Goal: Transaction & Acquisition: Purchase product/service

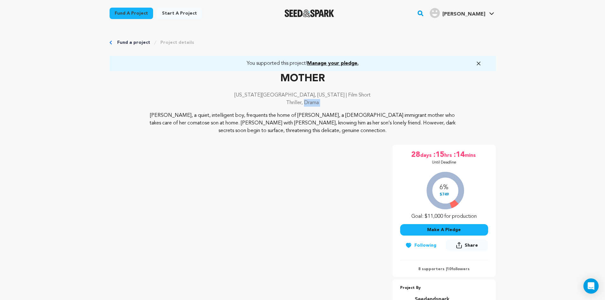
click at [454, 228] on button "Make A Pledge" at bounding box center [444, 229] width 88 height 11
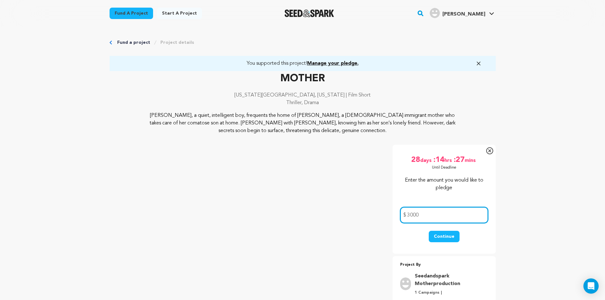
type input "3000"
click at [446, 238] on button "Continue" at bounding box center [443, 236] width 31 height 11
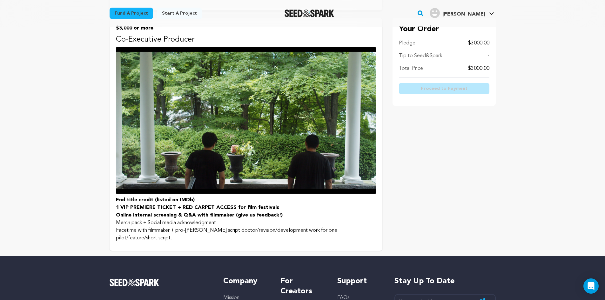
click at [175, 214] on strong "Online internal screening & Q&A with filmmaker (give us feedback!)" at bounding box center [199, 215] width 167 height 5
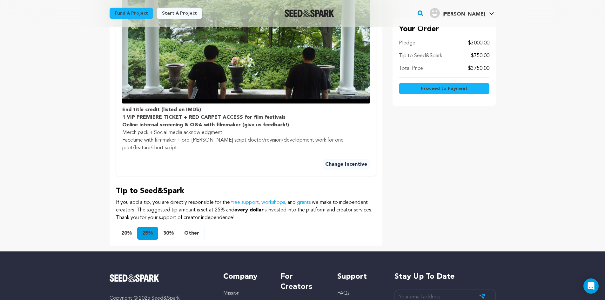
scroll to position [398, 0]
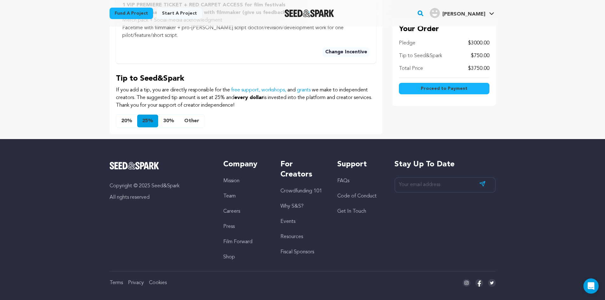
click at [192, 115] on button "Other" at bounding box center [191, 121] width 25 height 13
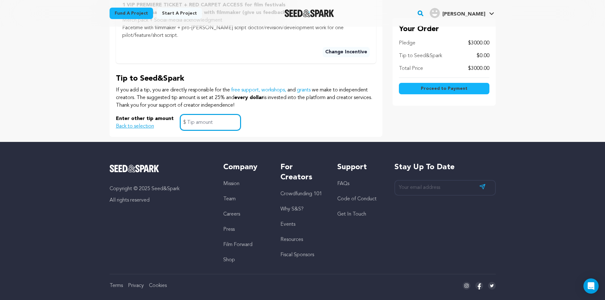
click at [213, 115] on input "text" at bounding box center [210, 122] width 61 height 16
type input "0"
click at [289, 116] on div "Enter other tip amount Back to selection 0 $" at bounding box center [246, 122] width 260 height 16
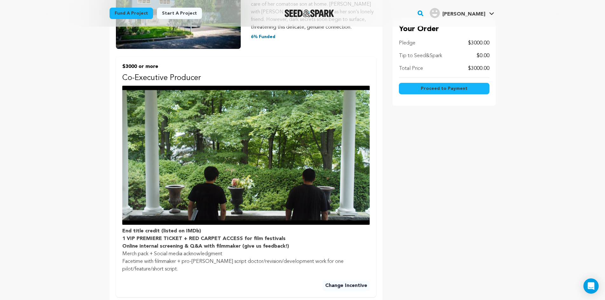
scroll to position [147, 0]
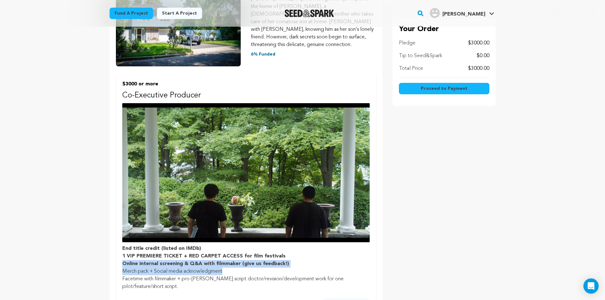
drag, startPoint x: 269, startPoint y: 261, endPoint x: 305, endPoint y: 250, distance: 37.0
click at [305, 250] on ul "End title credit (listed on IMDb) 1 VIP PREMIERE TICKET + RED CARPET ACCESS for…" at bounding box center [245, 268] width 247 height 46
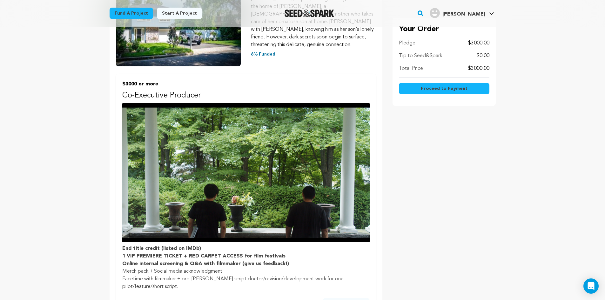
click at [442, 244] on div "Your Order Pledge $3000.00 Tip to Seed&Spark $0.00 Total Price $3000.00 Proceed…" at bounding box center [443, 165] width 103 height 443
click at [472, 90] on button "Proceed to Payment" at bounding box center [444, 88] width 90 height 11
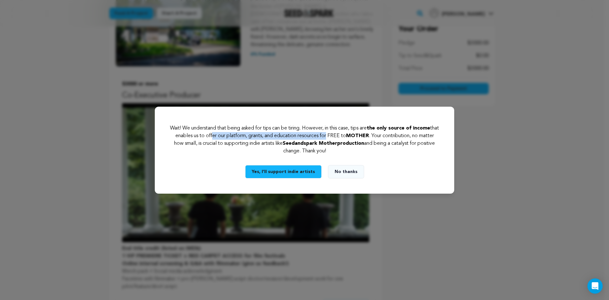
drag, startPoint x: 222, startPoint y: 136, endPoint x: 338, endPoint y: 139, distance: 116.2
click at [338, 139] on p "Wait! We understand that being asked for tips can be tiring. However, in this c…" at bounding box center [304, 139] width 269 height 30
click at [344, 172] on button "No thanks" at bounding box center [346, 171] width 36 height 13
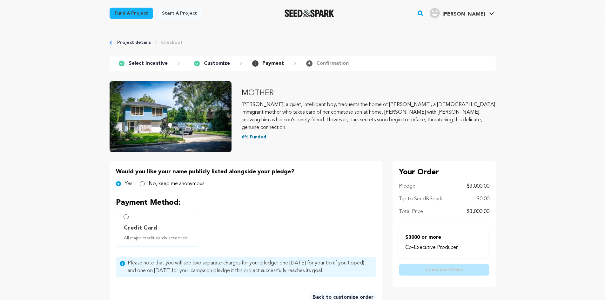
click at [121, 217] on label "Credit Card All major credit cards accepted." at bounding box center [157, 227] width 83 height 39
radio input "true"
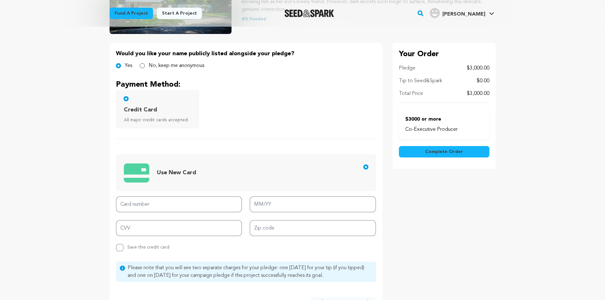
scroll to position [127, 0]
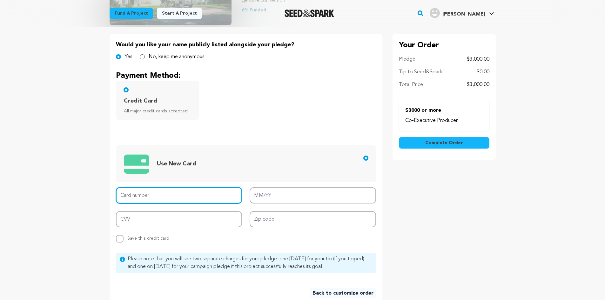
click at [183, 196] on input "Card number" at bounding box center [179, 195] width 126 height 16
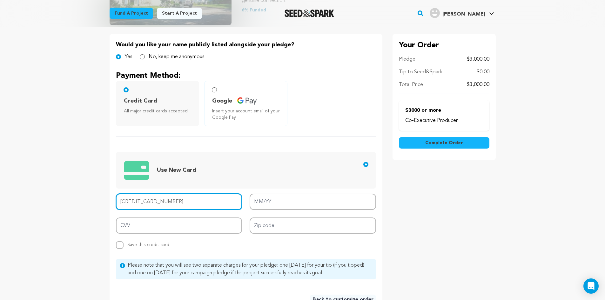
type input "4096 7041 1207 4467"
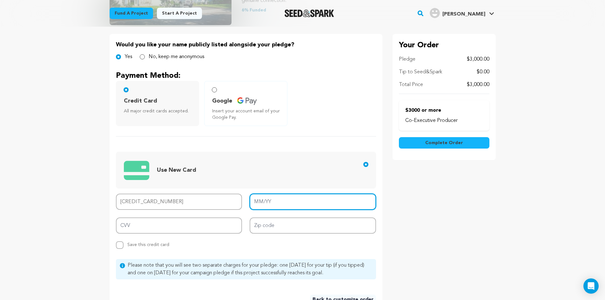
click at [282, 202] on input "MM/YY" at bounding box center [312, 202] width 126 height 16
type input "06/27"
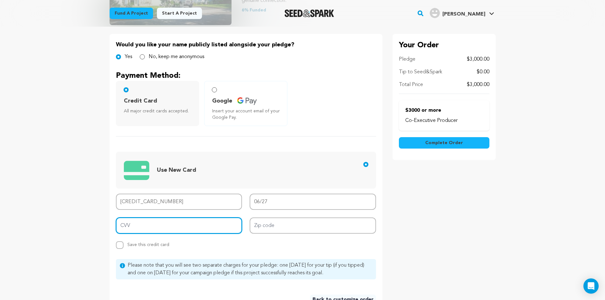
click at [201, 224] on input "CVV" at bounding box center [179, 225] width 126 height 16
type input "561"
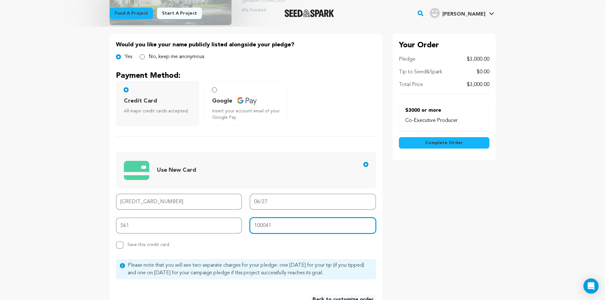
type input "100041"
click at [32, 219] on main "Fund a project Start a project Search" at bounding box center [302, 178] width 605 height 611
click at [448, 220] on div "Your Order Pledge $3,000.00 Tip to Seed&Spark $0.00 Total Price $3,000.00 Co-Ex…" at bounding box center [443, 172] width 103 height 277
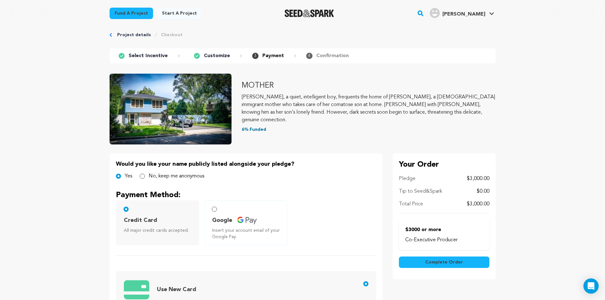
scroll to position [0, 0]
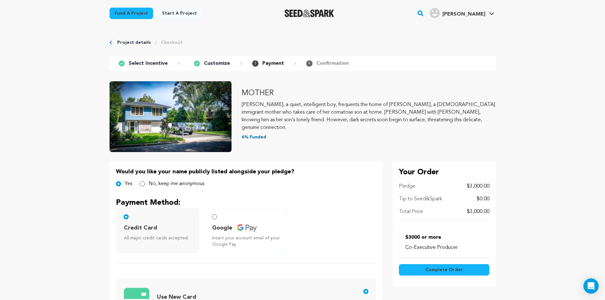
click at [425, 272] on button "Complete Order" at bounding box center [444, 269] width 90 height 11
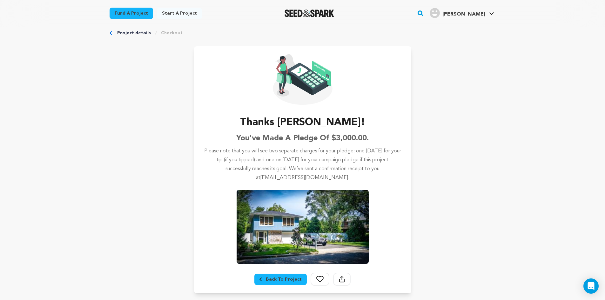
scroll to position [9, 0]
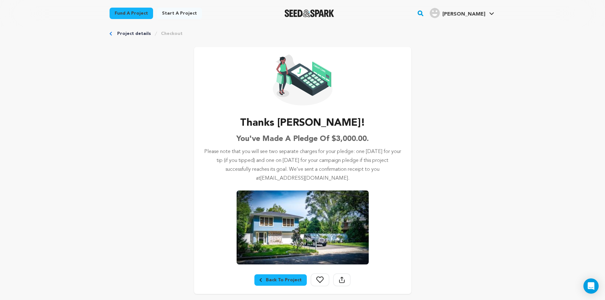
click at [282, 277] on div "Back To Project" at bounding box center [280, 280] width 42 height 6
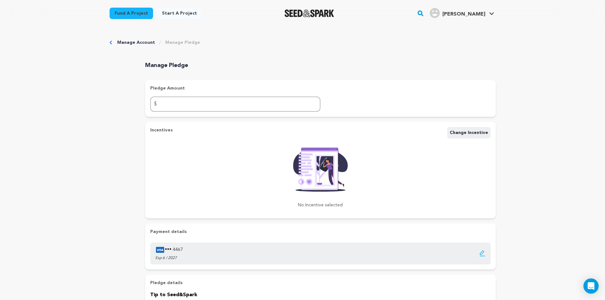
scroll to position [32, 0]
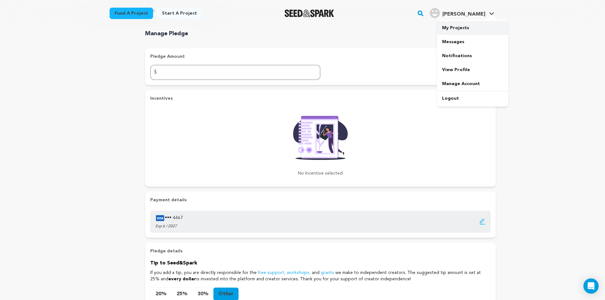
click at [484, 26] on link "My Projects" at bounding box center [472, 28] width 71 height 14
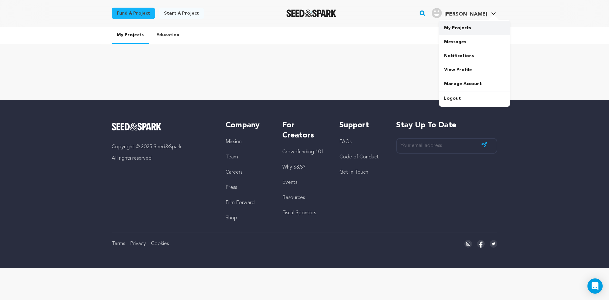
click at [466, 30] on link "My Projects" at bounding box center [474, 28] width 71 height 14
click at [479, 70] on link "View Profile" at bounding box center [474, 70] width 71 height 14
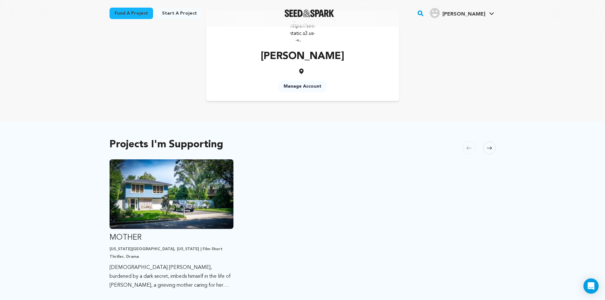
scroll to position [63, 0]
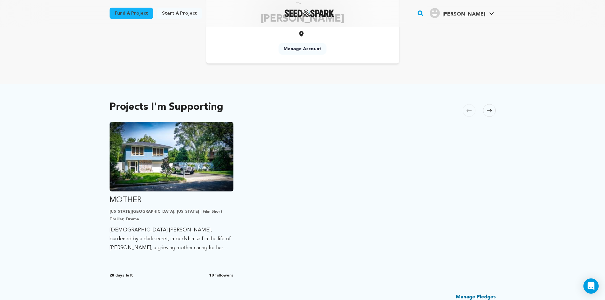
click at [493, 111] on span at bounding box center [489, 110] width 13 height 13
click at [408, 146] on ul "MOTHER New York City, New York | Film Short Thriller, Drama 14-year-old Pierre,…" at bounding box center [302, 201] width 386 height 159
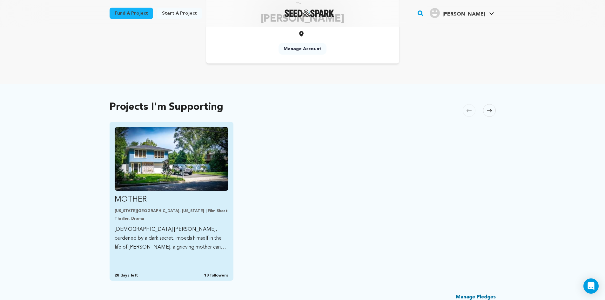
click at [183, 164] on img "Fund MOTHER" at bounding box center [172, 159] width 114 height 64
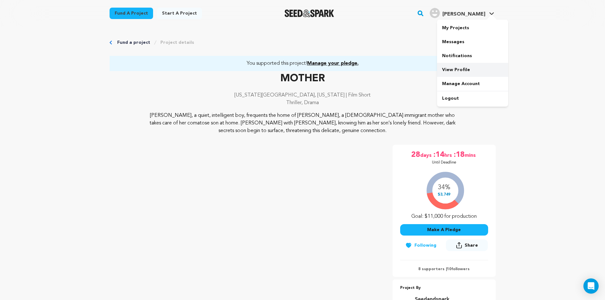
click at [465, 67] on link "View Profile" at bounding box center [472, 70] width 71 height 14
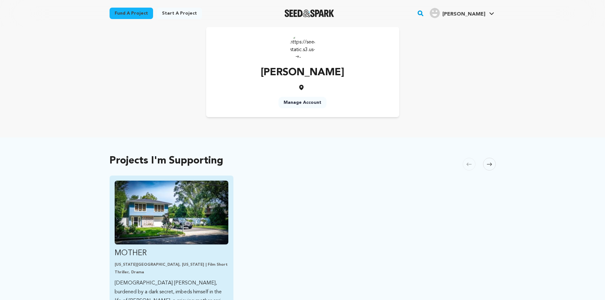
scroll to position [63, 0]
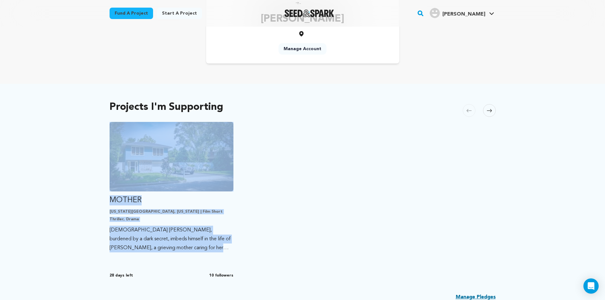
drag, startPoint x: 295, startPoint y: 274, endPoint x: 18, endPoint y: 149, distance: 304.1
click at [18, 149] on div "Projects I'm Supporting Carousel Skip to previous slide page Carousel MOTHER Ne…" at bounding box center [302, 205] width 605 height 242
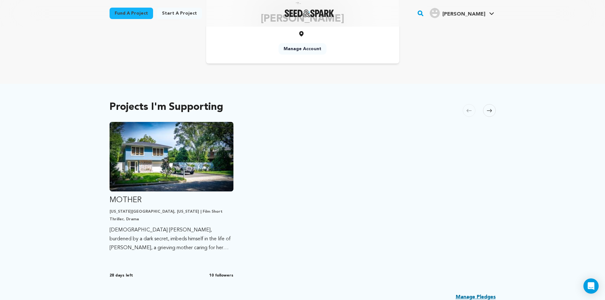
click at [18, 149] on div "Projects I'm Supporting Carousel Skip to previous slide page Carousel MOTHER Ne…" at bounding box center [302, 205] width 605 height 242
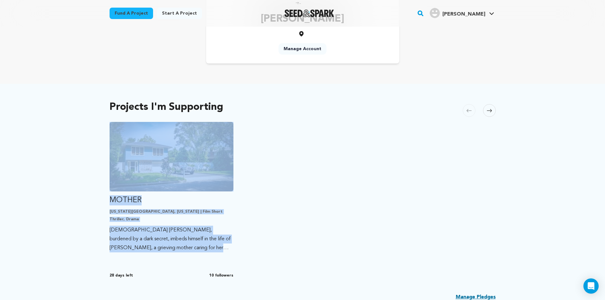
drag, startPoint x: 22, startPoint y: 132, endPoint x: 362, endPoint y: 259, distance: 363.8
click at [362, 259] on div "Projects I'm Supporting Carousel Skip to previous slide page Carousel MOTHER Ne…" at bounding box center [302, 205] width 605 height 242
click at [363, 259] on ul "MOTHER New York City, New York | Film Short Thriller, Drama 14-year-old Pierre,…" at bounding box center [302, 201] width 386 height 159
click at [284, 265] on ul "MOTHER New York City, New York | Film Short Thriller, Drama 14-year-old Pierre,…" at bounding box center [302, 201] width 386 height 159
click at [276, 277] on ul "MOTHER New York City, New York | Film Short Thriller, Drama 14-year-old Pierre,…" at bounding box center [302, 201] width 386 height 159
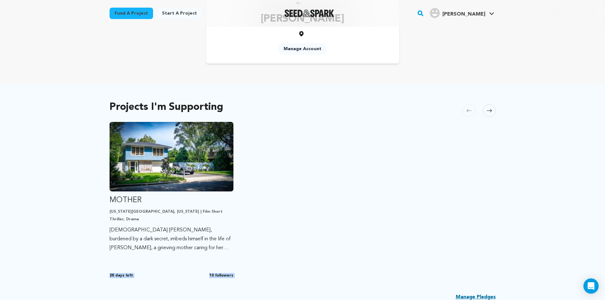
click at [261, 280] on div "Projects I'm Supporting Carousel Skip to previous slide page Carousel MOTHER Ne…" at bounding box center [302, 204] width 386 height 217
click at [0, 106] on div "Projects I'm Supporting Carousel Skip to previous slide page Carousel MOTHER Ne…" at bounding box center [302, 205] width 605 height 242
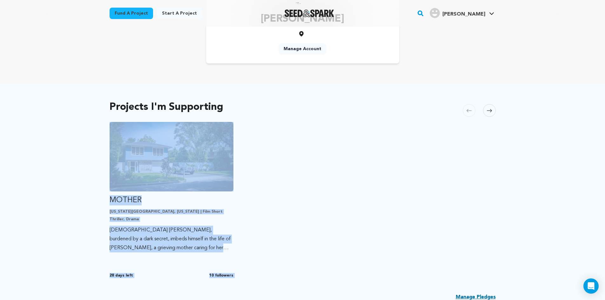
drag, startPoint x: 120, startPoint y: 158, endPoint x: 341, endPoint y: 282, distance: 253.2
click at [341, 282] on div "Projects I'm Supporting Carousel Skip to previous slide page Carousel MOTHER Ne…" at bounding box center [302, 205] width 605 height 242
click at [334, 233] on ul "MOTHER New York City, New York | Film Short Thriller, Drama 14-year-old Pierre,…" at bounding box center [302, 201] width 386 height 159
drag, startPoint x: 282, startPoint y: 278, endPoint x: 4, endPoint y: 69, distance: 347.7
click at [4, 69] on main "Fund a project Start a project Search" at bounding box center [302, 216] width 605 height 558
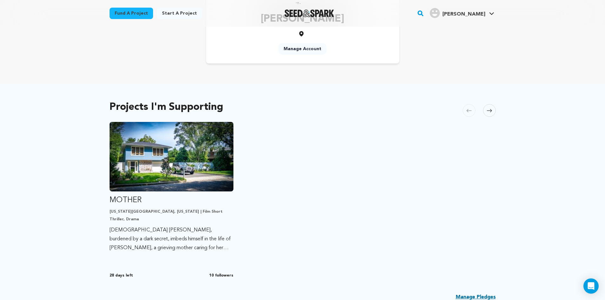
drag, startPoint x: 4, startPoint y: 69, endPoint x: 128, endPoint y: 104, distance: 128.3
click at [4, 69] on main "Fund a project Start a project Search" at bounding box center [302, 216] width 605 height 558
click at [392, 163] on ul "MOTHER [US_STATE][GEOGRAPHIC_DATA], [US_STATE] | Film Short Thriller, Drama [DE…" at bounding box center [302, 201] width 386 height 159
click at [487, 113] on span at bounding box center [489, 110] width 13 height 13
click at [382, 187] on ul "MOTHER New York City, New York | Film Short Thriller, Drama 14-year-old Pierre,…" at bounding box center [302, 201] width 386 height 159
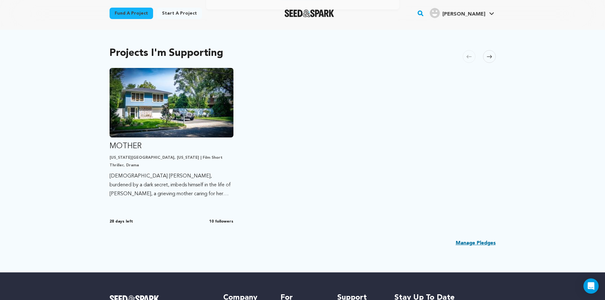
scroll to position [127, 0]
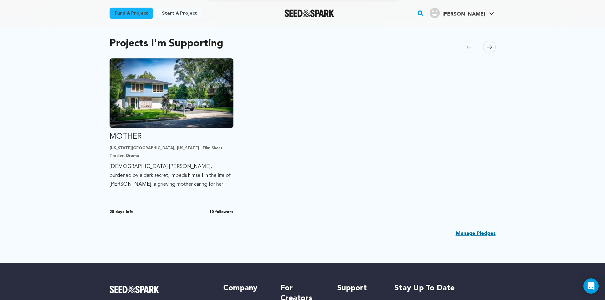
click at [473, 235] on link "Manage Pledges" at bounding box center [475, 234] width 40 height 8
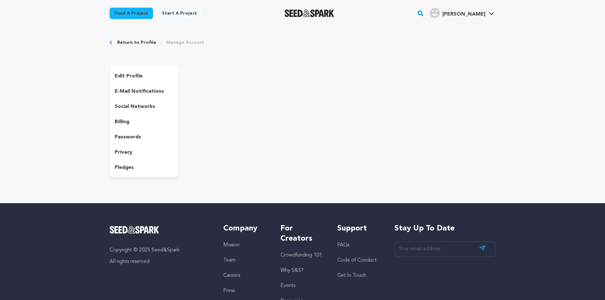
click at [28, 83] on div "Return to Profile Manage Account edit profile e-mail notifications social netwo…" at bounding box center [302, 110] width 605 height 166
click at [124, 73] on p "edit profile" at bounding box center [129, 76] width 28 height 8
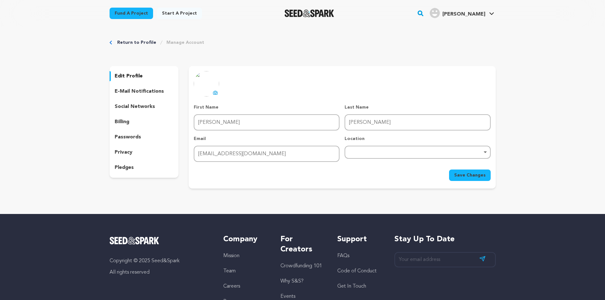
click at [0, 96] on div "Return to Profile Manage Account edit profile e-mail notifications social netwo…" at bounding box center [302, 115] width 605 height 177
click at [368, 149] on div "Remove item" at bounding box center [417, 152] width 146 height 13
click at [283, 75] on div "uploading spinner upload profile image First Name First Name Liang Last Name La…" at bounding box center [342, 126] width 296 height 110
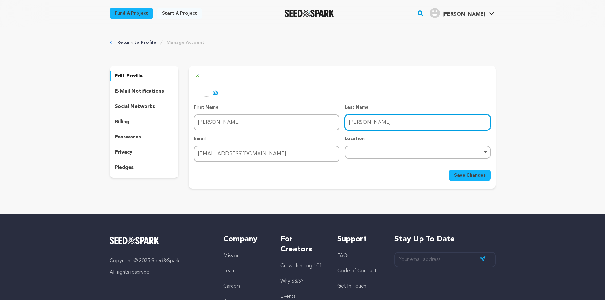
drag, startPoint x: 382, startPoint y: 125, endPoint x: 328, endPoint y: 119, distance: 55.0
click at [328, 119] on div "First Name First Name Liang Last Name Last Name Toby Email Email lctoby17@gmail…" at bounding box center [342, 133] width 296 height 58
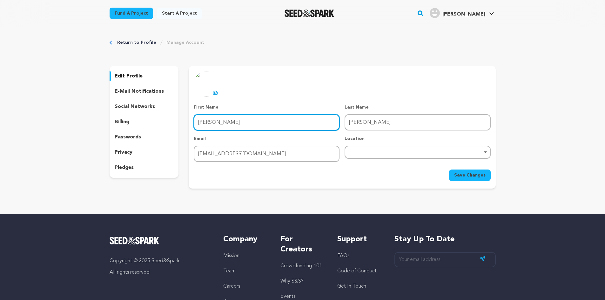
drag, startPoint x: 233, startPoint y: 128, endPoint x: 164, endPoint y: 119, distance: 69.0
click at [167, 119] on div "edit profile e-mail notifications social networks billing passwords privacy ple…" at bounding box center [302, 127] width 386 height 122
type input "Toby"
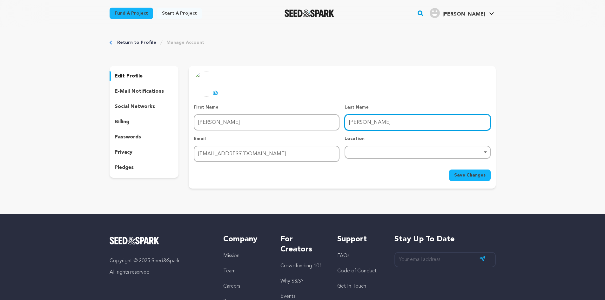
type input "Liang"
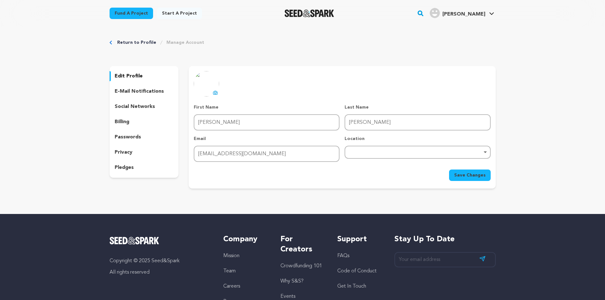
click at [477, 172] on span "Save Changes" at bounding box center [469, 175] width 31 height 6
click at [549, 143] on div "Return to Profile Manage Account edit profile e-mail notifications social netwo…" at bounding box center [302, 115] width 605 height 177
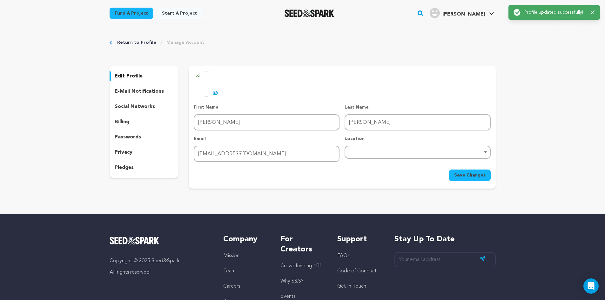
click at [545, 138] on div "Return to Profile Manage Account edit profile e-mail notifications social netwo…" at bounding box center [302, 115] width 605 height 177
click at [536, 148] on div "Return to Profile Manage Account edit profile e-mail notifications social netwo…" at bounding box center [302, 115] width 605 height 177
click at [414, 36] on div "Return to Profile Manage Account edit profile e-mail notifications social netwo…" at bounding box center [302, 115] width 406 height 177
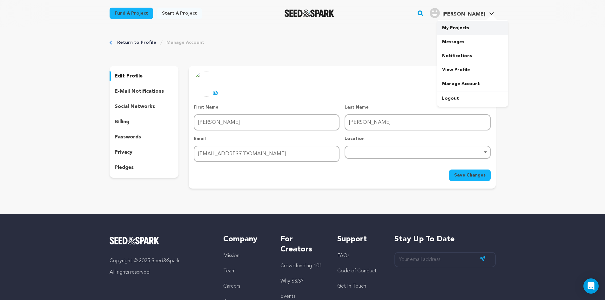
click at [460, 29] on link "My Projects" at bounding box center [472, 28] width 71 height 14
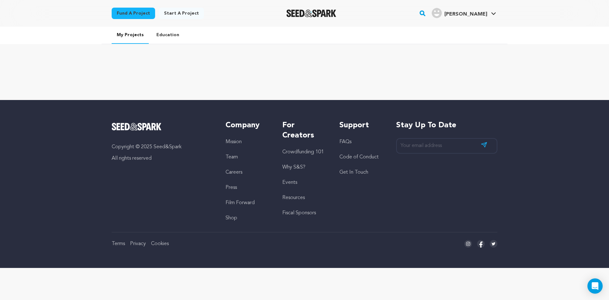
drag, startPoint x: 132, startPoint y: 39, endPoint x: 124, endPoint y: 43, distance: 8.7
click at [132, 39] on link "My Projects" at bounding box center [130, 35] width 37 height 17
drag, startPoint x: 55, startPoint y: 63, endPoint x: 36, endPoint y: 31, distance: 36.6
click at [54, 61] on div "My Projects Education" at bounding box center [304, 63] width 609 height 73
click at [58, 83] on div "My Projects Education" at bounding box center [304, 63] width 609 height 73
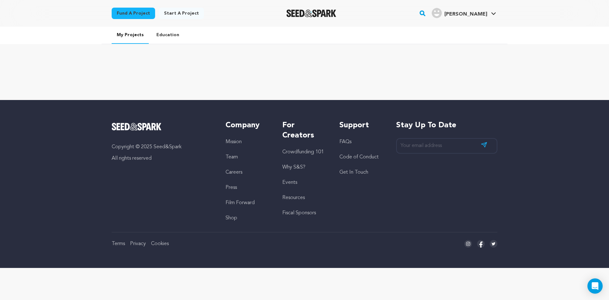
click at [34, 86] on div "My Projects Education" at bounding box center [304, 63] width 609 height 73
click at [0, 97] on div "My Projects Education" at bounding box center [304, 63] width 609 height 73
click at [130, 30] on link "My Projects" at bounding box center [130, 35] width 37 height 17
click at [63, 52] on div "My Projects Education" at bounding box center [304, 63] width 609 height 73
click at [134, 35] on link "My Projects" at bounding box center [130, 35] width 37 height 17
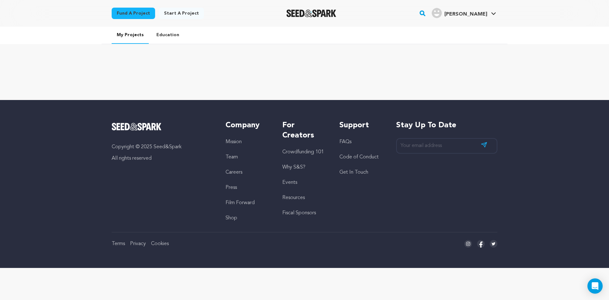
click at [130, 34] on link "My Projects" at bounding box center [130, 35] width 37 height 17
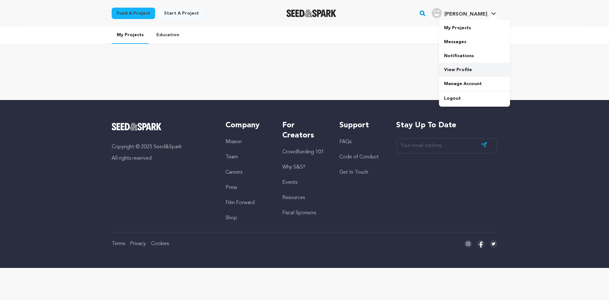
click at [464, 70] on link "View Profile" at bounding box center [474, 70] width 71 height 14
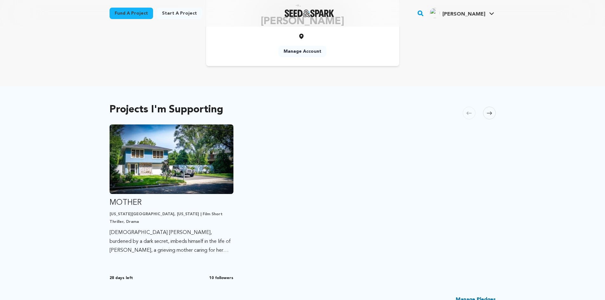
scroll to position [95, 0]
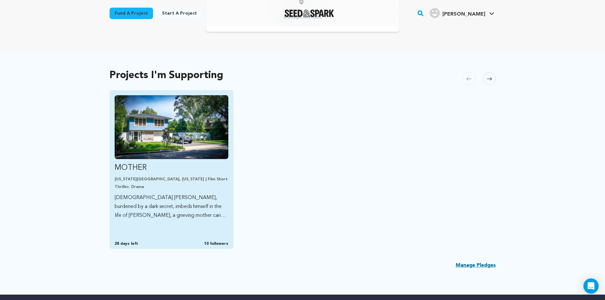
click at [209, 209] on p "14-year-old Pierre, burdened by a dark secret, imbeds himself in the life of He…" at bounding box center [172, 206] width 114 height 27
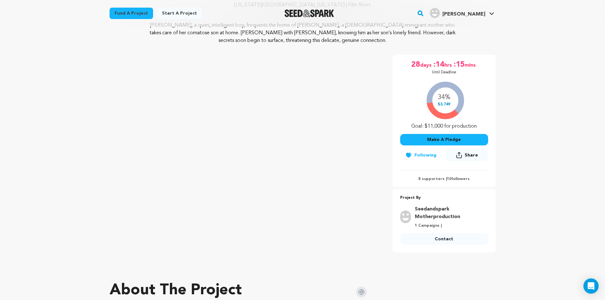
scroll to position [95, 0]
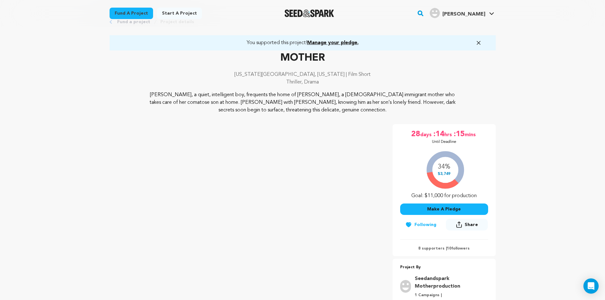
scroll to position [63, 0]
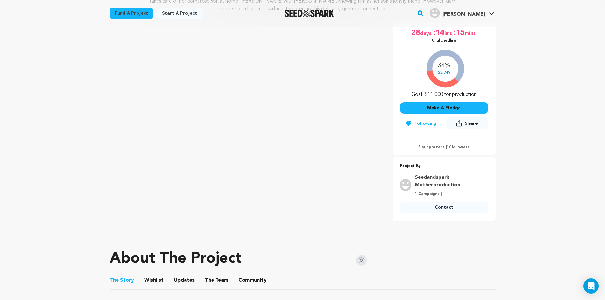
scroll to position [127, 0]
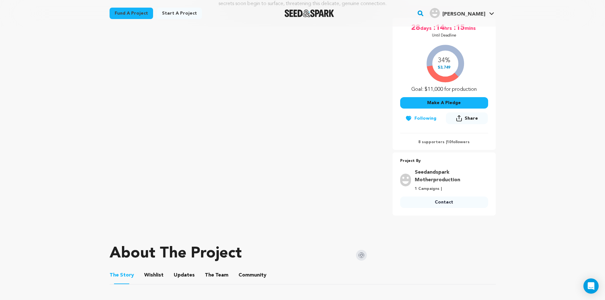
drag, startPoint x: 41, startPoint y: 98, endPoint x: 110, endPoint y: 119, distance: 72.0
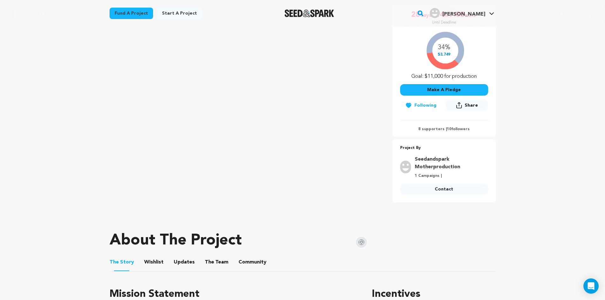
scroll to position [63, 0]
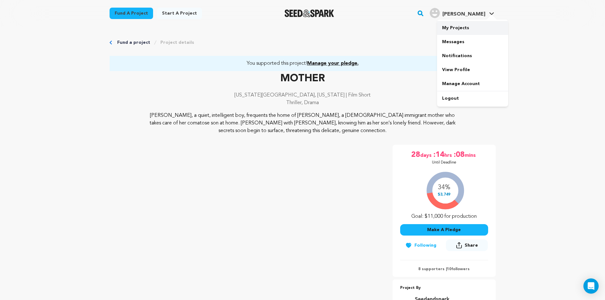
click at [480, 27] on link "My Projects" at bounding box center [472, 28] width 71 height 14
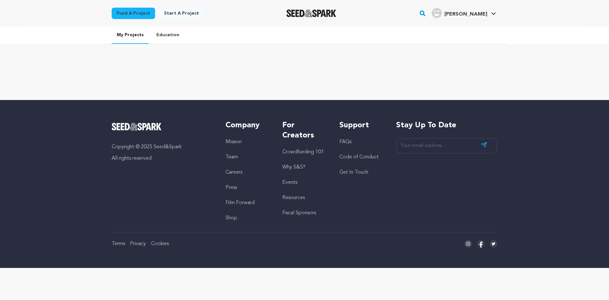
click at [53, 113] on div "Copyright © 2025 Seed&Spark All rights reserved Company Mission Team Careers Pr…" at bounding box center [304, 184] width 609 height 168
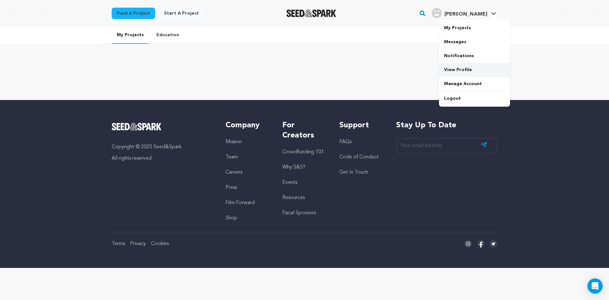
click at [478, 71] on link "View Profile" at bounding box center [474, 70] width 71 height 14
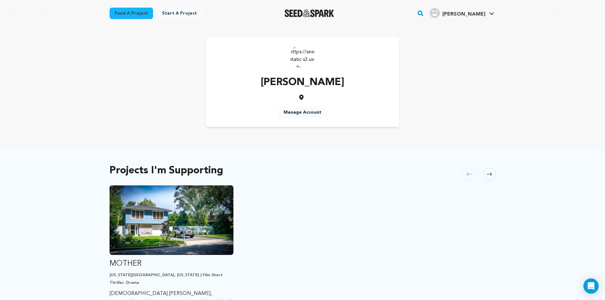
drag, startPoint x: 266, startPoint y: 80, endPoint x: 369, endPoint y: 98, distance: 105.0
click at [340, 79] on div "[PERSON_NAME] Manage Account" at bounding box center [302, 82] width 193 height 90
click at [378, 103] on div "[PERSON_NAME] Manage Account" at bounding box center [302, 82] width 193 height 90
drag, startPoint x: 353, startPoint y: 85, endPoint x: 153, endPoint y: 89, distance: 200.0
click at [215, 70] on div "[PERSON_NAME] Manage Account" at bounding box center [302, 82] width 193 height 90
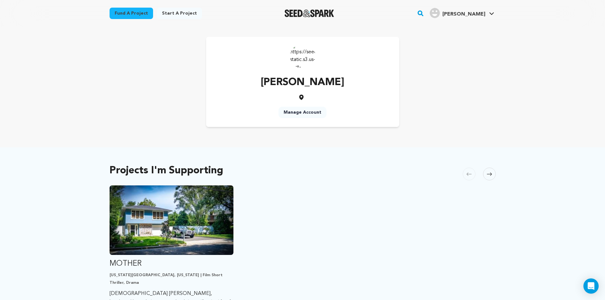
click at [118, 95] on div "[PERSON_NAME] Manage Account" at bounding box center [302, 82] width 386 height 90
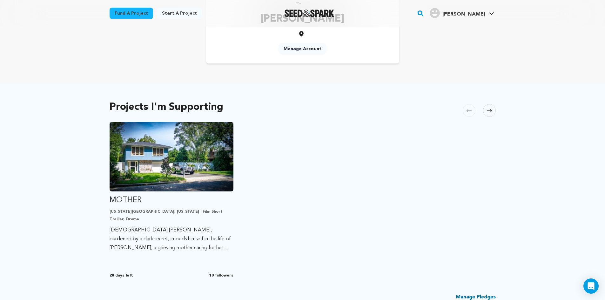
scroll to position [32, 0]
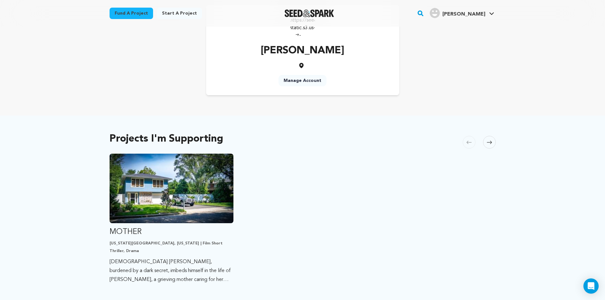
click at [32, 76] on main "Fund a project Start a project Search" at bounding box center [302, 247] width 605 height 558
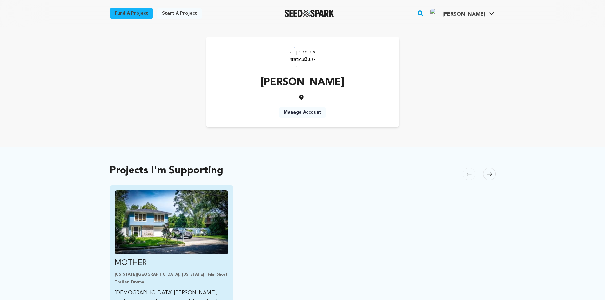
scroll to position [32, 0]
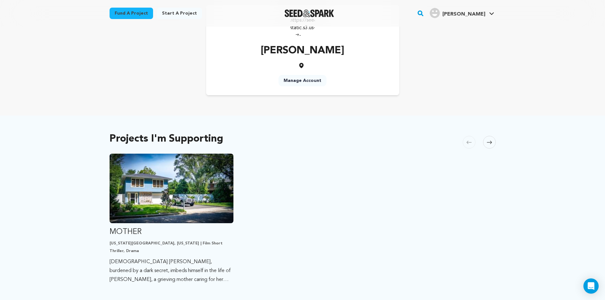
click at [341, 166] on ul "MOTHER New York City, New York | Film Short Thriller, Drama 14-year-old Pierre,…" at bounding box center [302, 233] width 386 height 159
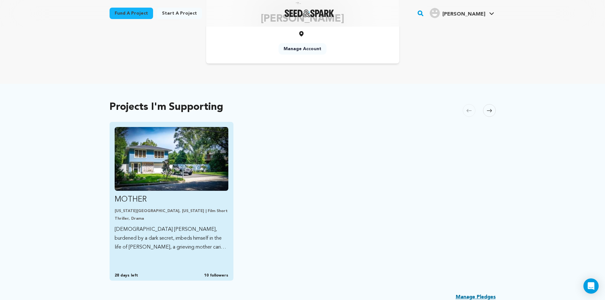
click at [204, 167] on img "Fund MOTHER" at bounding box center [172, 159] width 114 height 64
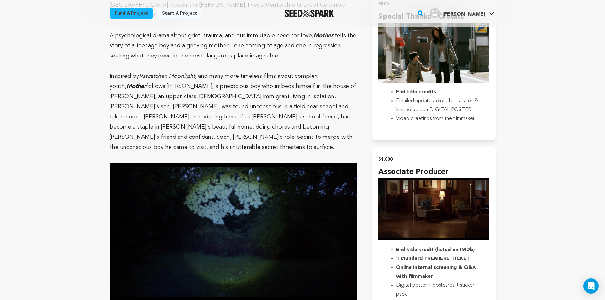
scroll to position [709, 0]
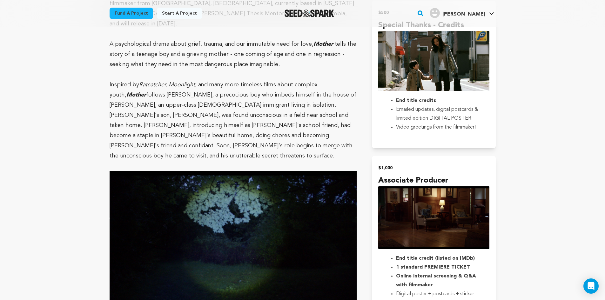
drag, startPoint x: 549, startPoint y: 158, endPoint x: 547, endPoint y: 176, distance: 17.9
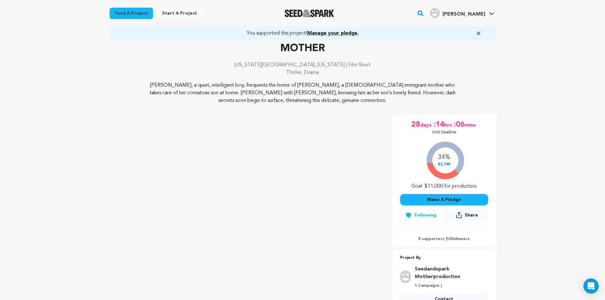
scroll to position [32, 0]
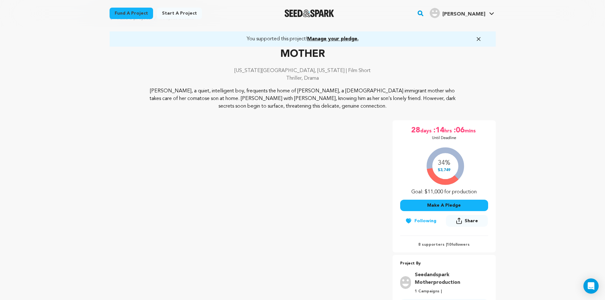
scroll to position [23, 0]
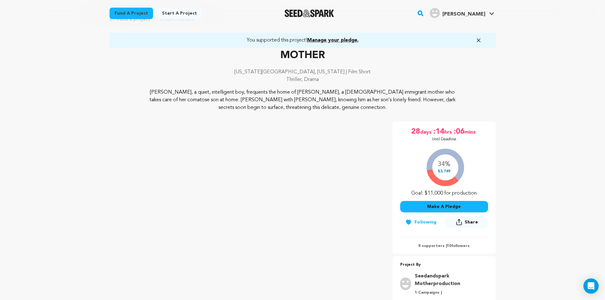
drag, startPoint x: 69, startPoint y: 202, endPoint x: 75, endPoint y: 200, distance: 6.4
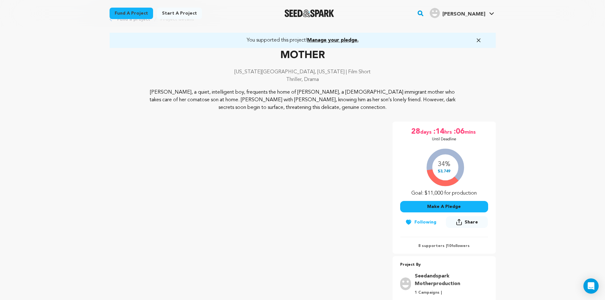
drag, startPoint x: 102, startPoint y: 98, endPoint x: 139, endPoint y: 111, distance: 38.9
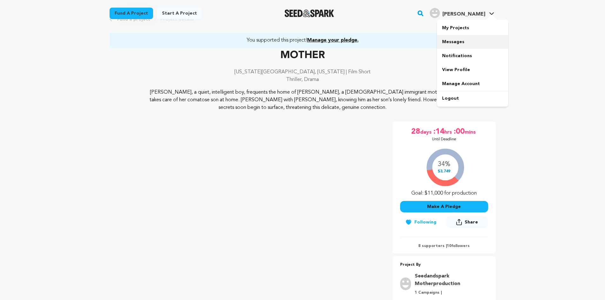
click at [464, 41] on link "Messages" at bounding box center [472, 42] width 71 height 14
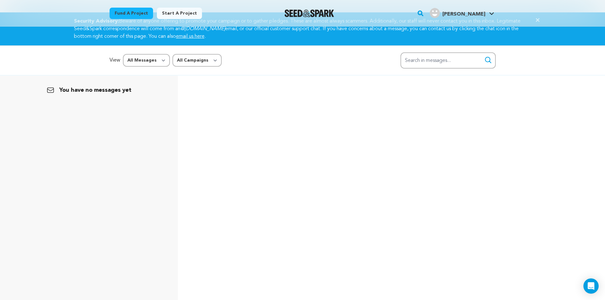
scroll to position [32, 0]
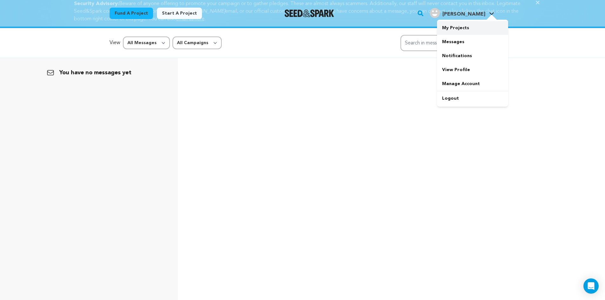
click at [464, 31] on link "My Projects" at bounding box center [472, 28] width 71 height 14
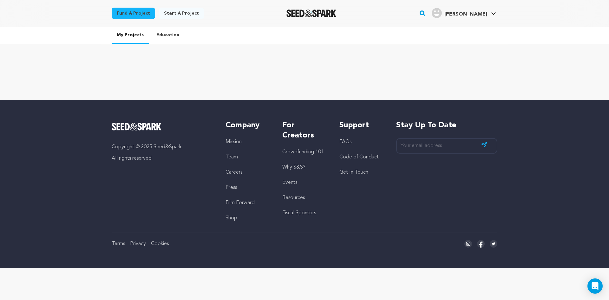
click at [162, 35] on link "Education" at bounding box center [167, 35] width 33 height 17
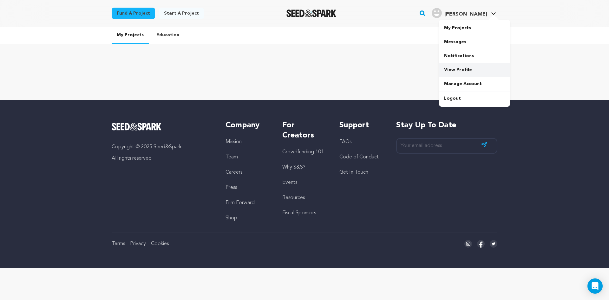
click at [466, 65] on link "View Profile" at bounding box center [474, 70] width 71 height 14
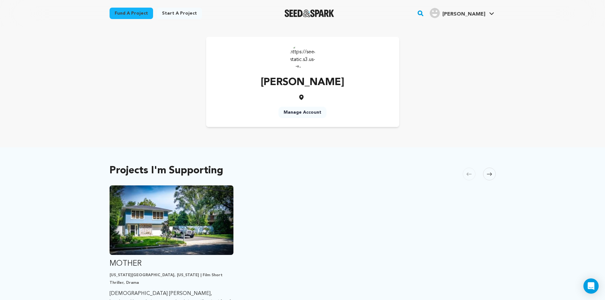
click at [295, 111] on link "Manage Account" at bounding box center [302, 112] width 48 height 11
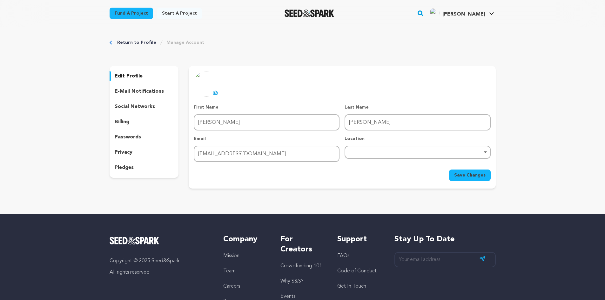
scroll to position [32, 0]
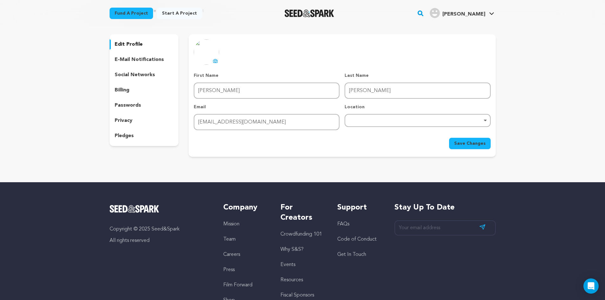
click at [29, 121] on div "Return to Profile Manage Account edit profile e-mail notifications social netwo…" at bounding box center [302, 83] width 605 height 177
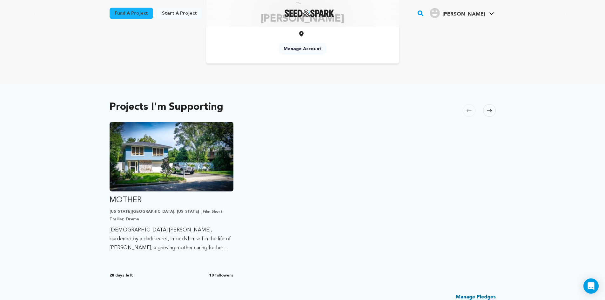
click at [33, 90] on div "Projects I'm Supporting [GEOGRAPHIC_DATA] Skip to previous slide page [GEOGRAPH…" at bounding box center [302, 205] width 605 height 242
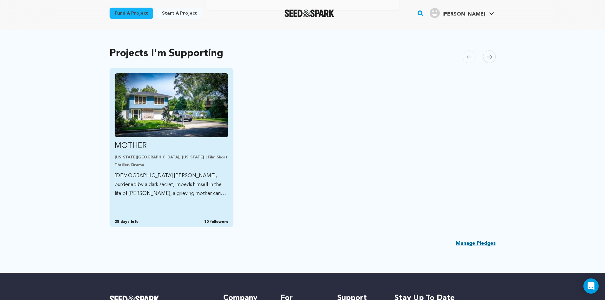
scroll to position [127, 0]
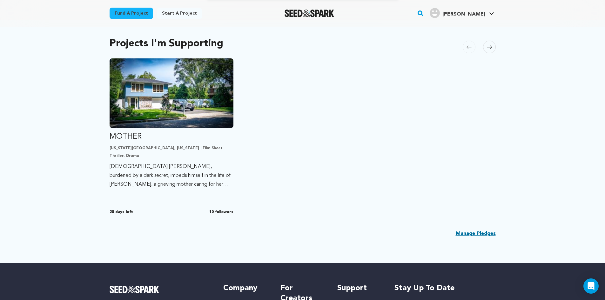
click at [486, 43] on span at bounding box center [489, 47] width 13 height 13
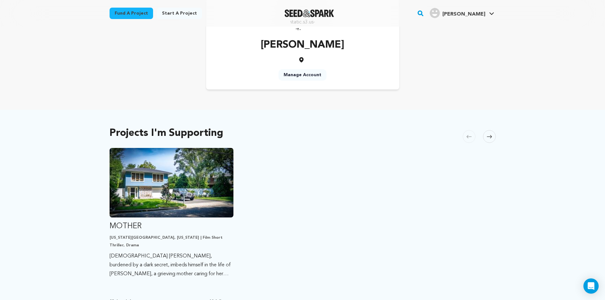
scroll to position [95, 0]
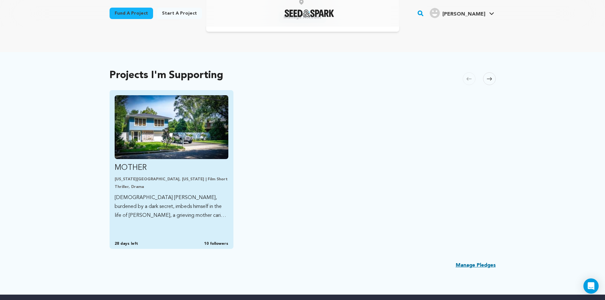
click at [183, 150] on img "Fund MOTHER" at bounding box center [172, 127] width 114 height 64
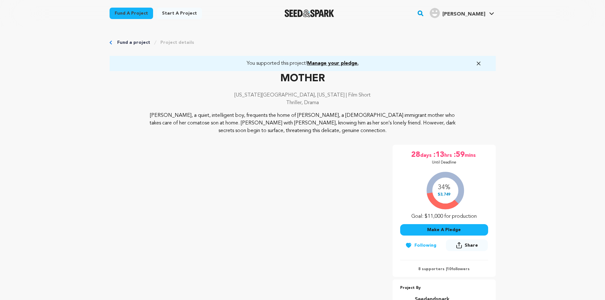
drag, startPoint x: 330, startPoint y: 132, endPoint x: 326, endPoint y: 108, distance: 24.9
click at [326, 108] on div "MOTHER [US_STATE][GEOGRAPHIC_DATA], [US_STATE] | Film Short Thriller, Drama [PE…" at bounding box center [302, 102] width 386 height 63
click at [307, 136] on div "MOTHER [US_STATE][GEOGRAPHIC_DATA], [US_STATE] | Film Short Thriller, Drama MOT…" at bounding box center [302, 206] width 386 height 271
click at [353, 144] on div "MOTHER [US_STATE][GEOGRAPHIC_DATA], [US_STATE] | Film Short Thriller, Drama MOT…" at bounding box center [302, 206] width 386 height 271
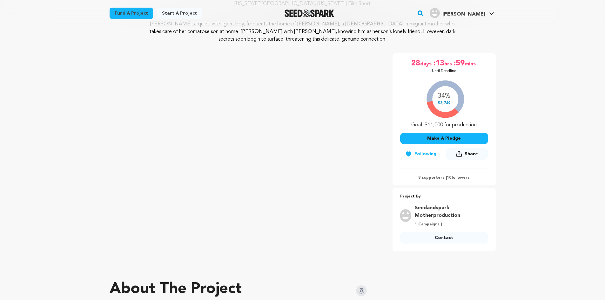
scroll to position [95, 0]
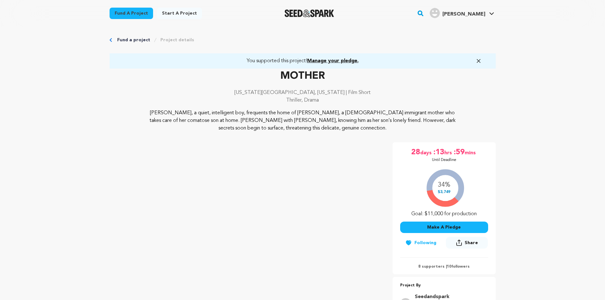
scroll to position [0, 0]
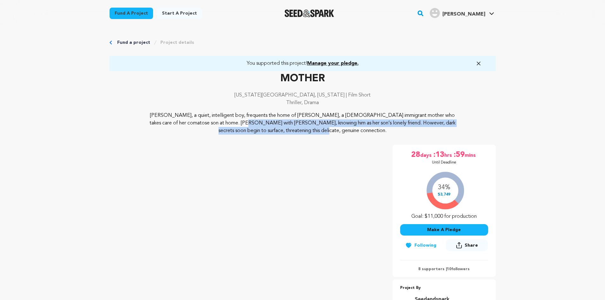
drag, startPoint x: 137, startPoint y: 127, endPoint x: 142, endPoint y: 134, distance: 9.0
click at [142, 134] on div "[PERSON_NAME], a quiet, intelligent boy, frequents the home of [PERSON_NAME], a…" at bounding box center [302, 123] width 386 height 23
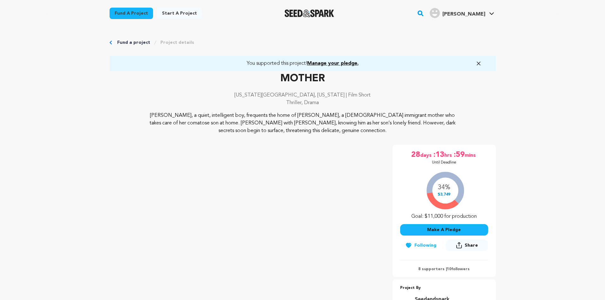
drag, startPoint x: 139, startPoint y: 121, endPoint x: 141, endPoint y: 135, distance: 14.1
click at [144, 128] on div "[PERSON_NAME], a quiet, intelligent boy, frequents the home of [PERSON_NAME], a…" at bounding box center [302, 123] width 386 height 23
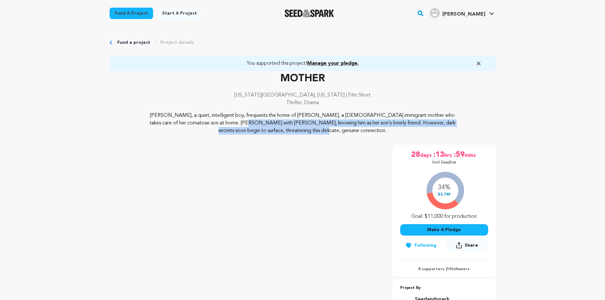
click at [140, 136] on div "MOTHER [US_STATE][GEOGRAPHIC_DATA], [US_STATE] | Film Short Thriller, Drama MOT…" at bounding box center [302, 206] width 386 height 271
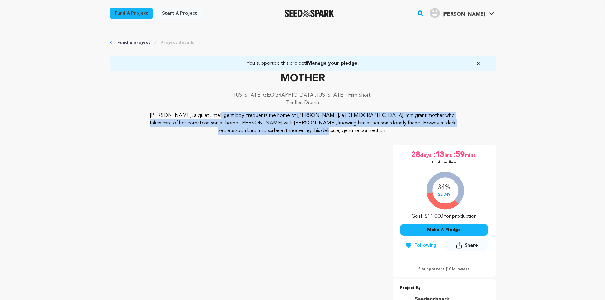
drag, startPoint x: 139, startPoint y: 118, endPoint x: 145, endPoint y: 131, distance: 14.5
click at [145, 131] on div "[PERSON_NAME], a quiet, intelligent boy, frequents the home of [PERSON_NAME], a…" at bounding box center [302, 123] width 386 height 23
drag, startPoint x: 144, startPoint y: 132, endPoint x: 141, endPoint y: 130, distance: 3.5
click at [144, 132] on div "[PERSON_NAME], a quiet, intelligent boy, frequents the home of [PERSON_NAME], a…" at bounding box center [302, 123] width 386 height 23
click at [137, 137] on div "MOTHER [US_STATE][GEOGRAPHIC_DATA], [US_STATE] | Film Short Thriller, Drama MOT…" at bounding box center [302, 206] width 386 height 271
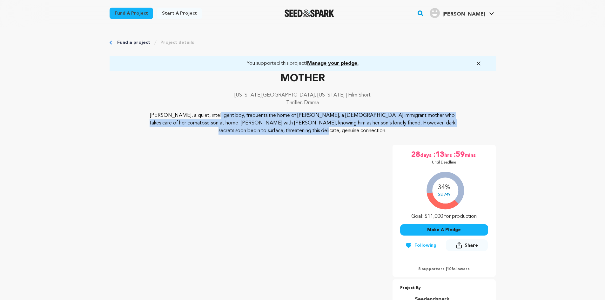
click at [140, 120] on div "[PERSON_NAME], a quiet, intelligent boy, frequents the home of [PERSON_NAME], a…" at bounding box center [302, 123] width 386 height 23
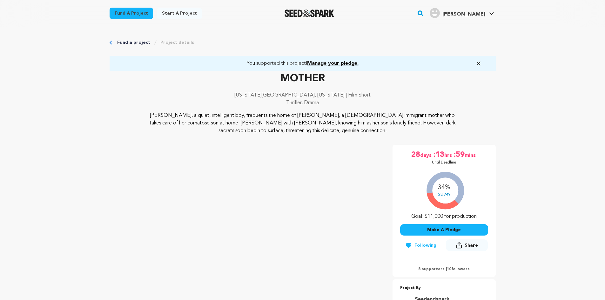
click at [144, 131] on div "[PERSON_NAME], a quiet, intelligent boy, frequents the home of [PERSON_NAME], a…" at bounding box center [302, 123] width 386 height 23
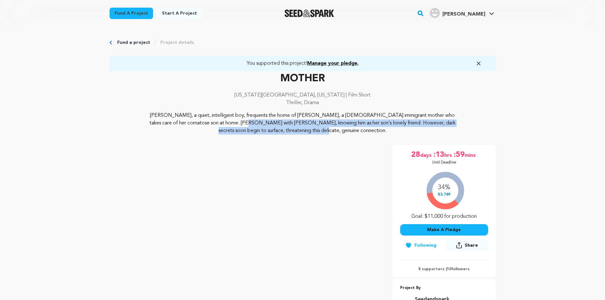
click at [140, 137] on div "MOTHER [US_STATE][GEOGRAPHIC_DATA], [US_STATE] | Film Short Thriller, Drama MOT…" at bounding box center [302, 206] width 386 height 271
drag, startPoint x: 138, startPoint y: 123, endPoint x: 142, endPoint y: 135, distance: 12.6
click at [143, 132] on div "[PERSON_NAME], a quiet, intelligent boy, frequents the home of [PERSON_NAME], a…" at bounding box center [302, 123] width 386 height 23
click at [139, 139] on div "MOTHER [US_STATE][GEOGRAPHIC_DATA], [US_STATE] | Film Short Thriller, Drama MOT…" at bounding box center [302, 206] width 386 height 271
drag, startPoint x: 138, startPoint y: 125, endPoint x: 138, endPoint y: 140, distance: 14.9
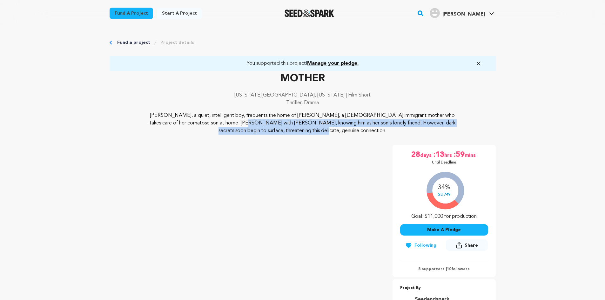
click at [142, 134] on div "[PERSON_NAME], a quiet, intelligent boy, frequents the home of [PERSON_NAME], a…" at bounding box center [302, 123] width 386 height 23
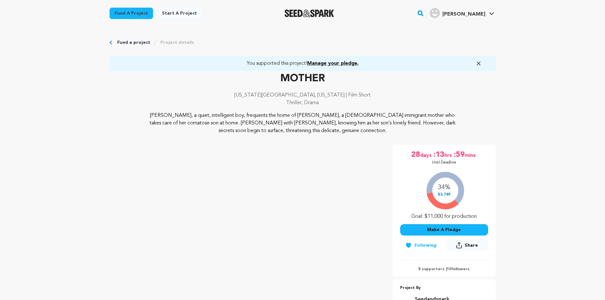
click at [136, 141] on div "MOTHER New York City, New York | Film Short Thriller, Drama MOTHER 28" at bounding box center [302, 206] width 386 height 271
drag, startPoint x: 136, startPoint y: 120, endPoint x: 145, endPoint y: 131, distance: 14.2
click at [145, 131] on div "[PERSON_NAME], a quiet, intelligent boy, frequents the home of [PERSON_NAME], a…" at bounding box center [302, 123] width 386 height 23
click at [136, 141] on div "MOTHER New York City, New York | Film Short Thriller, Drama MOTHER 28" at bounding box center [302, 206] width 386 height 271
drag, startPoint x: 136, startPoint y: 124, endPoint x: 135, endPoint y: 143, distance: 19.1
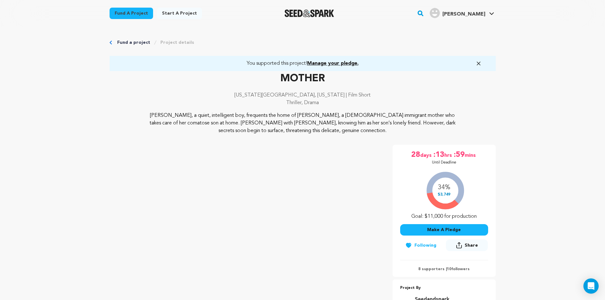
click at [141, 131] on div "[PERSON_NAME], a quiet, intelligent boy, frequents the home of [PERSON_NAME], a…" at bounding box center [302, 123] width 386 height 23
click at [121, 145] on div "MOTHER New York City, New York | Film Short Thriller, Drama MOTHER 28" at bounding box center [302, 206] width 386 height 271
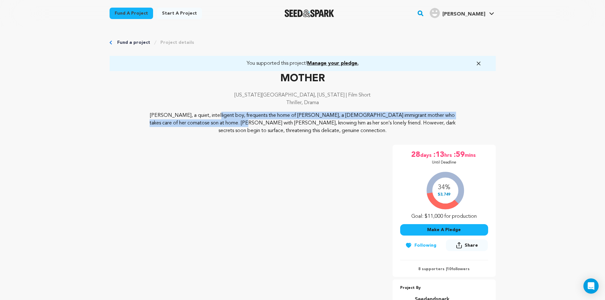
drag, startPoint x: 142, startPoint y: 120, endPoint x: 144, endPoint y: 130, distance: 10.5
click at [145, 127] on div "[PERSON_NAME], a quiet, intelligent boy, frequents the home of [PERSON_NAME], a…" at bounding box center [302, 123] width 386 height 23
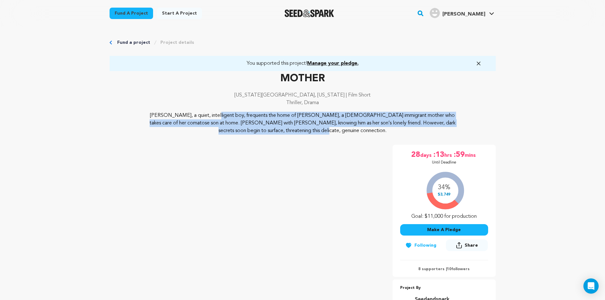
click at [137, 136] on div "MOTHER New York City, New York | Film Short Thriller, Drama MOTHER 28" at bounding box center [302, 206] width 386 height 271
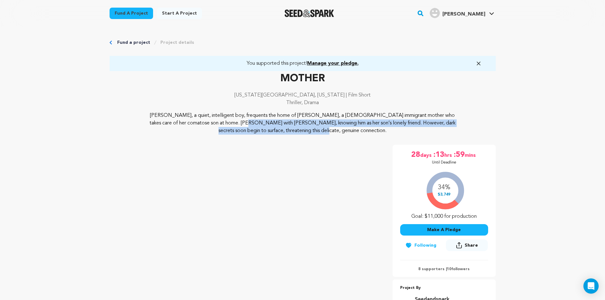
click at [135, 132] on div "[PERSON_NAME], a quiet, intelligent boy, frequents the home of [PERSON_NAME], a…" at bounding box center [302, 123] width 386 height 23
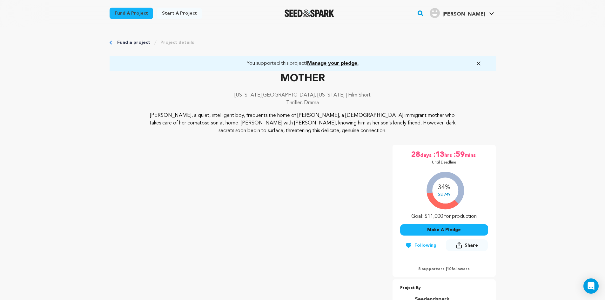
drag, startPoint x: 126, startPoint y: 144, endPoint x: 133, endPoint y: 121, distance: 23.5
click at [126, 144] on div "MOTHER New York City, New York | Film Short Thriller, Drama MOTHER 28" at bounding box center [302, 206] width 386 height 271
drag, startPoint x: 133, startPoint y: 119, endPoint x: 142, endPoint y: 142, distance: 24.7
click at [142, 134] on div "[PERSON_NAME], a quiet, intelligent boy, frequents the home of [PERSON_NAME], a…" at bounding box center [302, 123] width 386 height 23
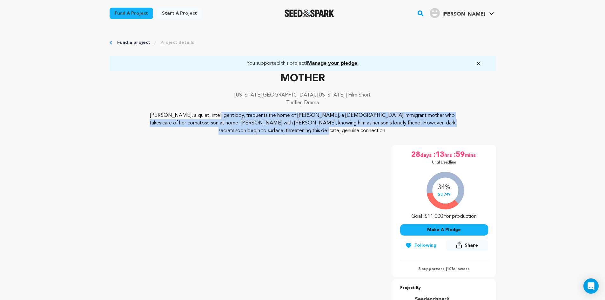
drag, startPoint x: 130, startPoint y: 117, endPoint x: 140, endPoint y: 137, distance: 22.0
click at [139, 131] on div "[PERSON_NAME], a quiet, intelligent boy, frequents the home of [PERSON_NAME], a…" at bounding box center [302, 123] width 386 height 23
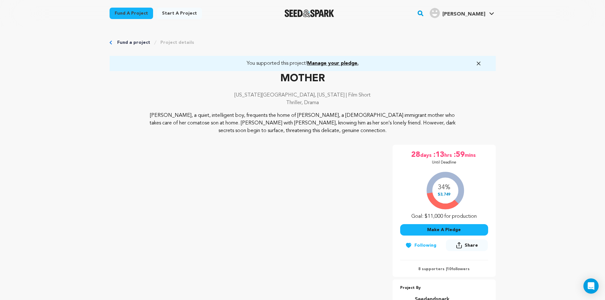
click at [133, 144] on div "MOTHER New York City, New York | Film Short Thriller, Drama MOTHER 28" at bounding box center [302, 206] width 386 height 271
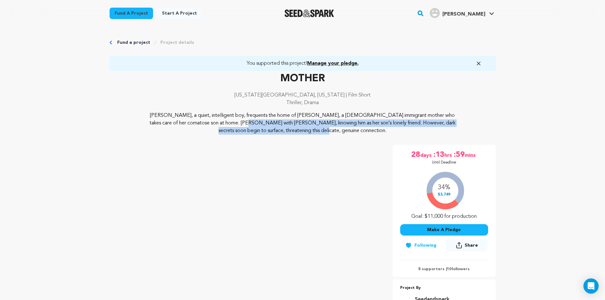
drag, startPoint x: 132, startPoint y: 121, endPoint x: 140, endPoint y: 139, distance: 19.7
click at [140, 133] on div "[PERSON_NAME], a quiet, intelligent boy, frequents the home of [PERSON_NAME], a…" at bounding box center [302, 123] width 386 height 23
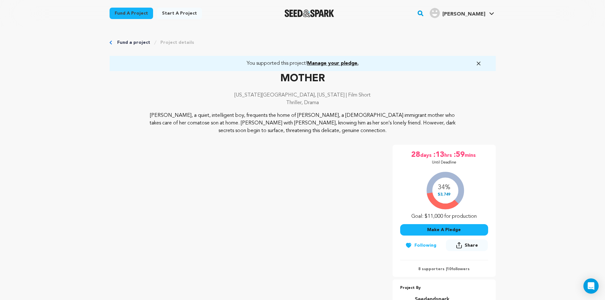
click at [138, 140] on div "MOTHER New York City, New York | Film Short Thriller, Drama MOTHER 28" at bounding box center [302, 206] width 386 height 271
drag, startPoint x: 134, startPoint y: 124, endPoint x: 139, endPoint y: 138, distance: 14.9
click at [140, 131] on div "[PERSON_NAME], a quiet, intelligent boy, frequents the home of [PERSON_NAME], a…" at bounding box center [302, 123] width 386 height 23
click at [134, 142] on div "MOTHER New York City, New York | Film Short Thriller, Drama MOTHER 28" at bounding box center [302, 206] width 386 height 271
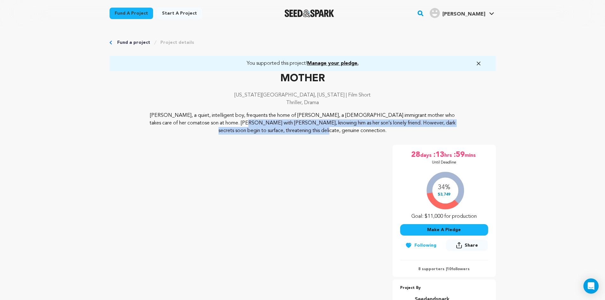
drag, startPoint x: 137, startPoint y: 126, endPoint x: 140, endPoint y: 136, distance: 10.4
click at [141, 132] on div "[PERSON_NAME], a quiet, intelligent boy, frequents the home of [PERSON_NAME], a…" at bounding box center [302, 123] width 386 height 23
click at [140, 136] on div "MOTHER New York City, New York | Film Short Thriller, Drama MOTHER 28" at bounding box center [302, 206] width 386 height 271
drag, startPoint x: 134, startPoint y: 122, endPoint x: 133, endPoint y: 145, distance: 23.2
click at [142, 132] on div "[PERSON_NAME], a quiet, intelligent boy, frequents the home of [PERSON_NAME], a…" at bounding box center [302, 123] width 386 height 23
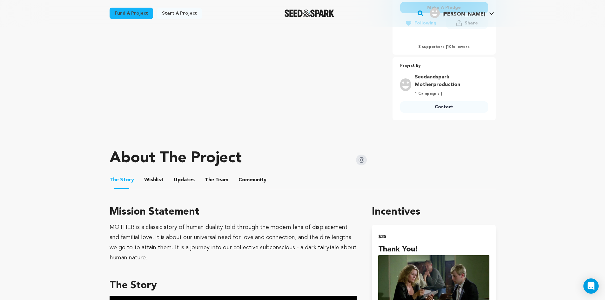
drag, startPoint x: 28, startPoint y: 144, endPoint x: 94, endPoint y: 149, distance: 66.8
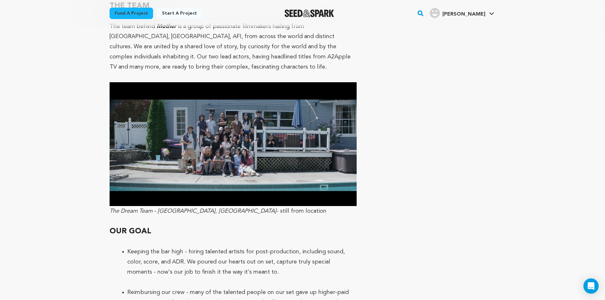
scroll to position [1715, 0]
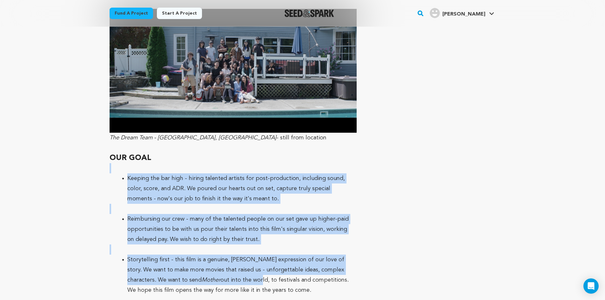
drag, startPoint x: 229, startPoint y: 255, endPoint x: 134, endPoint y: 137, distance: 151.4
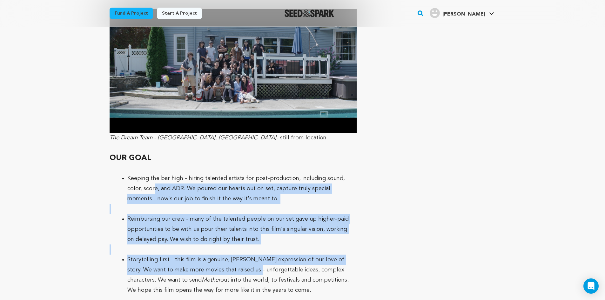
drag, startPoint x: 177, startPoint y: 167, endPoint x: 249, endPoint y: 243, distance: 104.4
click at [249, 255] on li "Storytelling first - this film is a genuine, earnest expression of our love of …" at bounding box center [238, 275] width 222 height 41
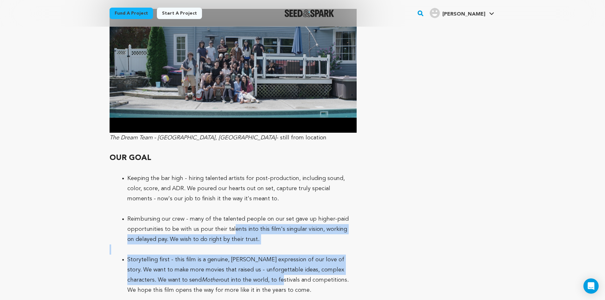
drag, startPoint x: 249, startPoint y: 250, endPoint x: 204, endPoint y: 150, distance: 109.5
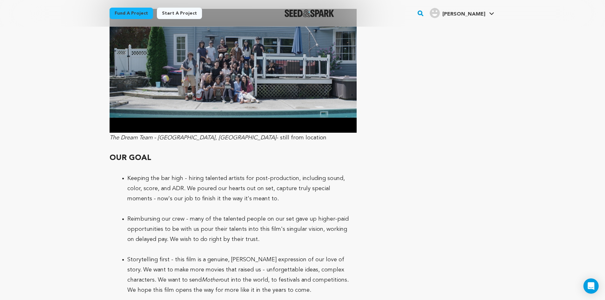
click at [197, 163] on p at bounding box center [232, 168] width 247 height 10
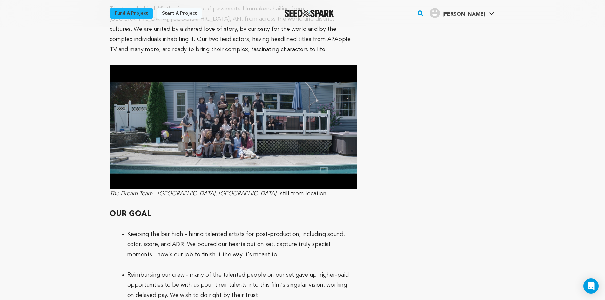
scroll to position [1556, 0]
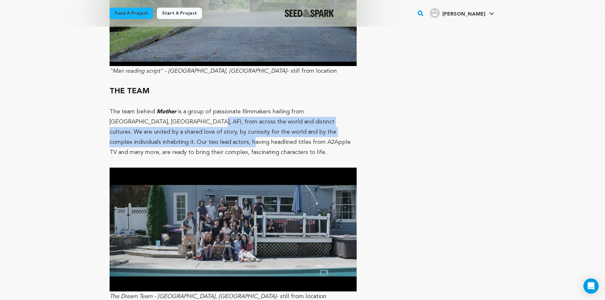
drag, startPoint x: 123, startPoint y: 112, endPoint x: 147, endPoint y: 95, distance: 29.5
click at [147, 107] on p "The team behind Mother is a group of passionate filmmakers hailing from Columbi…" at bounding box center [232, 132] width 247 height 51
drag, startPoint x: 136, startPoint y: 96, endPoint x: 129, endPoint y: 114, distance: 19.2
click at [129, 114] on p "The team behind Mother is a group of passionate filmmakers hailing from Columbi…" at bounding box center [232, 132] width 247 height 51
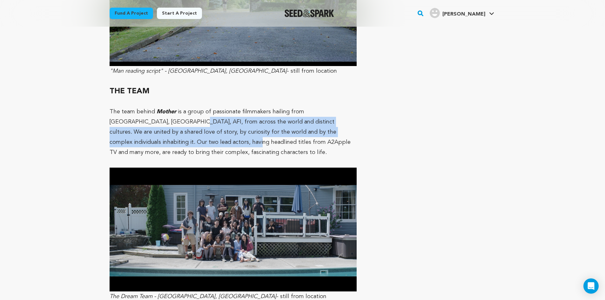
click at [128, 114] on p "The team behind Mother is a group of passionate filmmakers hailing from Columbi…" at bounding box center [232, 132] width 247 height 51
drag, startPoint x: 120, startPoint y: 114, endPoint x: 151, endPoint y: 90, distance: 38.9
click at [146, 107] on p "The team behind Mother is a group of passionate filmmakers hailing from Columbi…" at bounding box center [232, 132] width 247 height 51
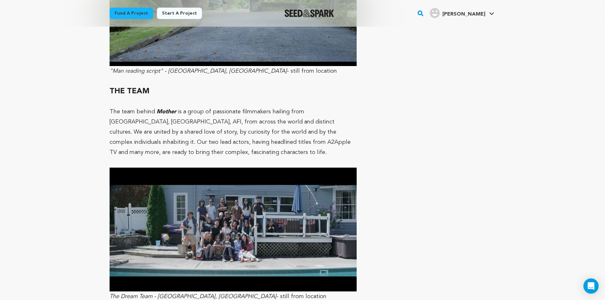
click at [132, 110] on p "The team behind Mother is a group of passionate filmmakers hailing from Columbi…" at bounding box center [232, 132] width 247 height 51
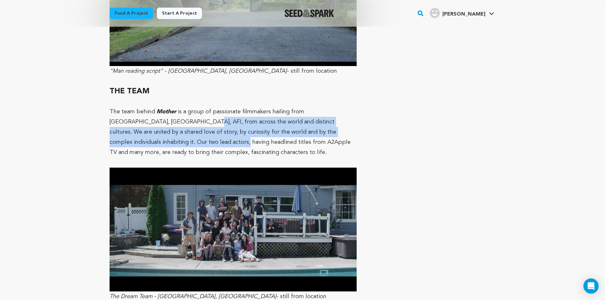
drag, startPoint x: 119, startPoint y: 112, endPoint x: 153, endPoint y: 88, distance: 41.6
click at [147, 107] on p "The team behind Mother is a group of passionate filmmakers hailing from Columbi…" at bounding box center [232, 132] width 247 height 51
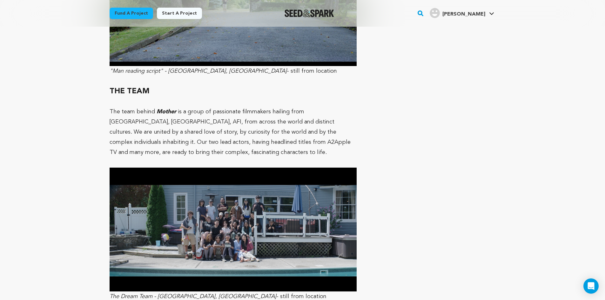
click at [164, 119] on p "The team behind Mother is a group of passionate filmmakers hailing from Columbi…" at bounding box center [232, 132] width 247 height 51
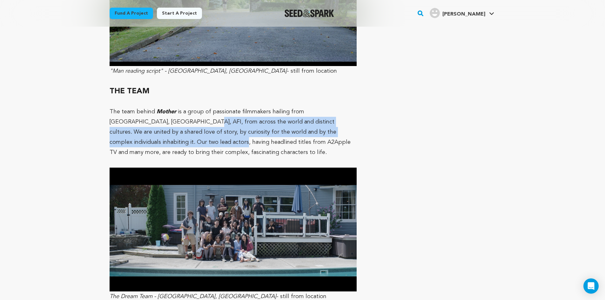
click at [148, 107] on p "The team behind Mother is a group of passionate filmmakers hailing from Columbi…" at bounding box center [232, 132] width 247 height 51
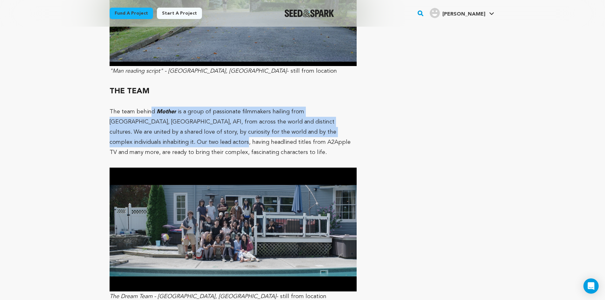
click at [140, 107] on p "The team behind Mother is a group of passionate filmmakers hailing from Columbi…" at bounding box center [232, 132] width 247 height 51
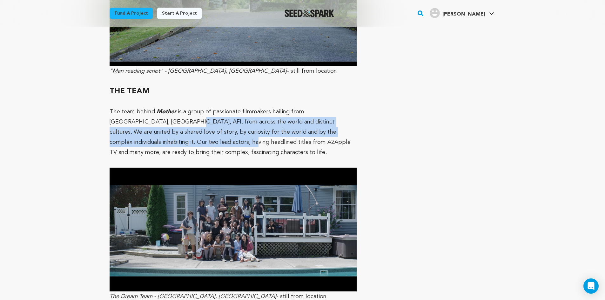
drag, startPoint x: 124, startPoint y: 109, endPoint x: 132, endPoint y: 93, distance: 18.2
click at [132, 107] on p "The team behind Mother is a group of passionate filmmakers hailing from Columbi…" at bounding box center [232, 132] width 247 height 51
drag, startPoint x: 118, startPoint y: 109, endPoint x: 135, endPoint y: 90, distance: 25.4
click at [135, 107] on p "The team behind Mother is a group of passionate filmmakers hailing from Columbi…" at bounding box center [232, 132] width 247 height 51
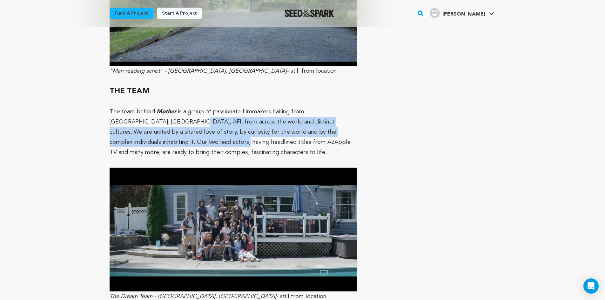
click at [135, 107] on p "The team behind Mother is a group of passionate filmmakers hailing from Columbi…" at bounding box center [232, 132] width 247 height 51
drag, startPoint x: 120, startPoint y: 95, endPoint x: 114, endPoint y: 109, distance: 15.6
click at [114, 109] on p "The team behind Mother is a group of passionate filmmakers hailing from Columbi…" at bounding box center [232, 132] width 247 height 51
drag, startPoint x: 114, startPoint y: 109, endPoint x: 131, endPoint y: 89, distance: 27.2
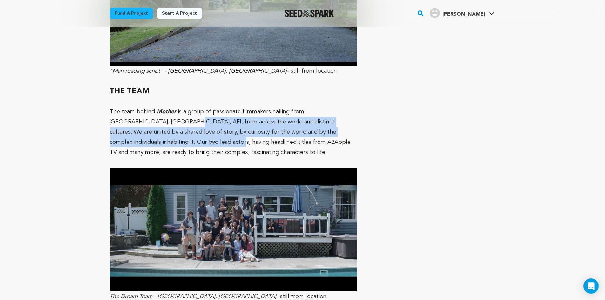
click at [131, 107] on p "The team behind Mother is a group of passionate filmmakers hailing from Columbi…" at bounding box center [232, 132] width 247 height 51
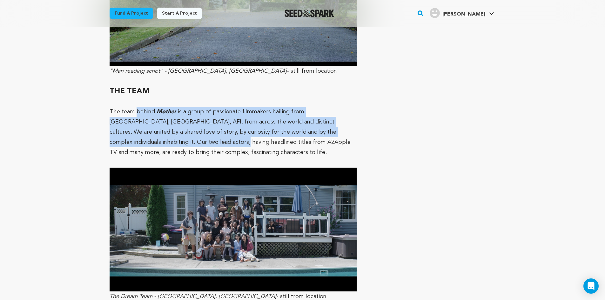
drag, startPoint x: 120, startPoint y: 108, endPoint x: 135, endPoint y: 87, distance: 26.0
click at [135, 107] on p "The team behind Mother is a group of passionate filmmakers hailing from Columbi…" at bounding box center [232, 132] width 247 height 51
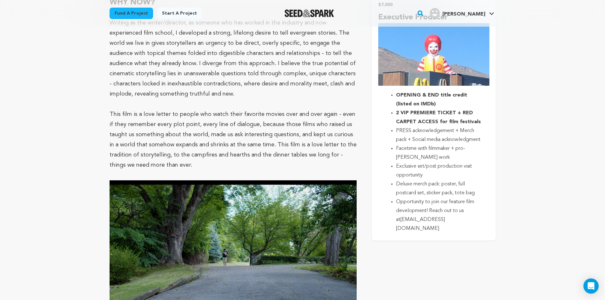
scroll to position [1302, 0]
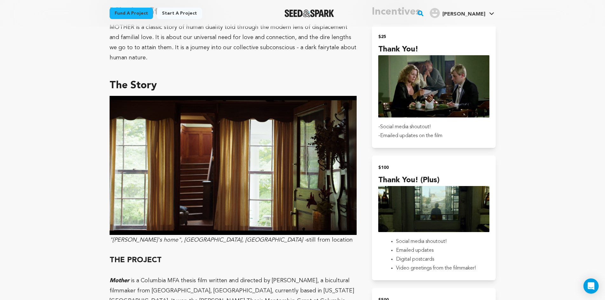
scroll to position [414, 0]
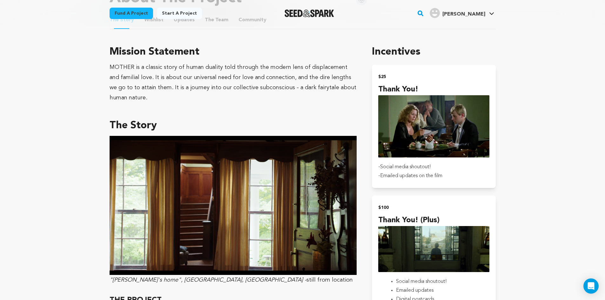
scroll to position [382, 0]
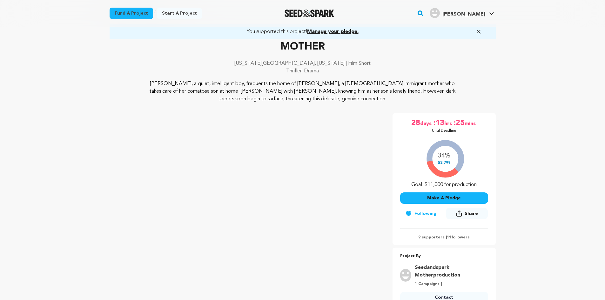
scroll to position [95, 0]
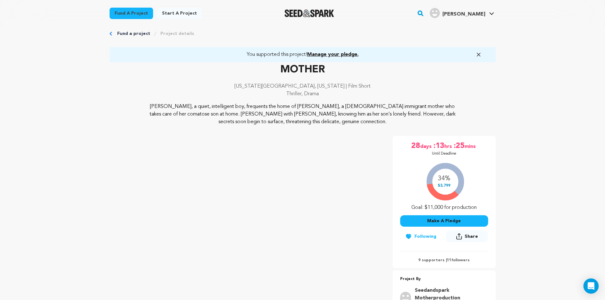
scroll to position [0, 0]
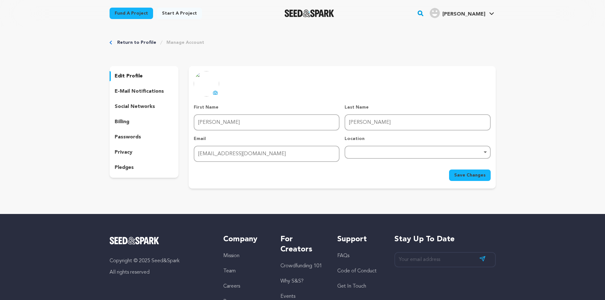
click at [129, 168] on p "pledges" at bounding box center [124, 168] width 19 height 8
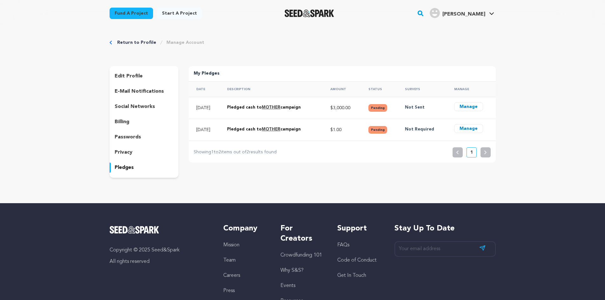
click at [541, 122] on div "Return to Profile Manage Account edit profile e-mail notifications social netwo…" at bounding box center [302, 110] width 605 height 166
click at [419, 89] on th "Surveys" at bounding box center [421, 89] width 49 height 16
click at [426, 110] on p "Not Sent" at bounding box center [424, 108] width 38 height 8
click at [428, 104] on p "Not Sent" at bounding box center [424, 108] width 38 height 8
click at [470, 107] on button "Manage" at bounding box center [468, 106] width 29 height 9
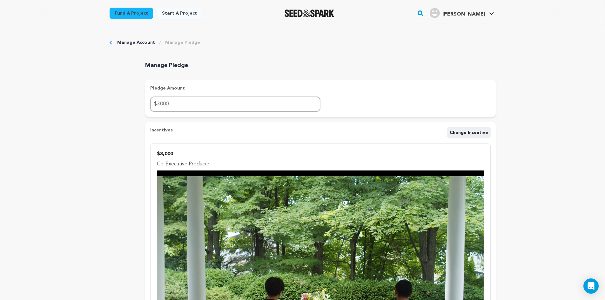
click at [159, 132] on h3 "Incentives" at bounding box center [161, 132] width 23 height 11
click at [134, 42] on link "Manage Account" at bounding box center [136, 42] width 38 height 6
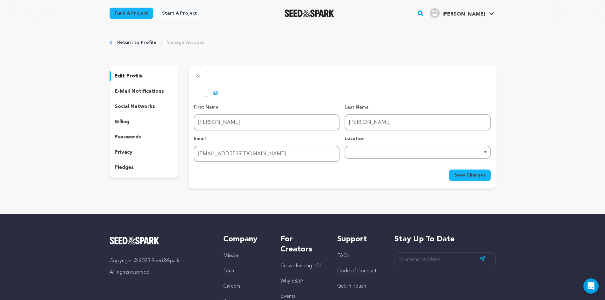
click at [144, 76] on div "edit profile" at bounding box center [143, 76] width 69 height 10
click at [45, 187] on div "Return to Profile Manage Account edit profile e-mail notifications social netwo…" at bounding box center [302, 115] width 605 height 177
click at [205, 84] on img at bounding box center [206, 83] width 25 height 25
click at [215, 88] on img at bounding box center [206, 83] width 25 height 25
click at [214, 93] on icon at bounding box center [215, 92] width 5 height 5
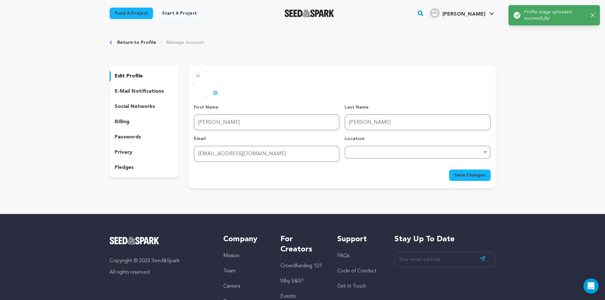
click at [541, 152] on div "Return to Profile Manage Account edit profile e-mail notifications social netwo…" at bounding box center [302, 115] width 605 height 177
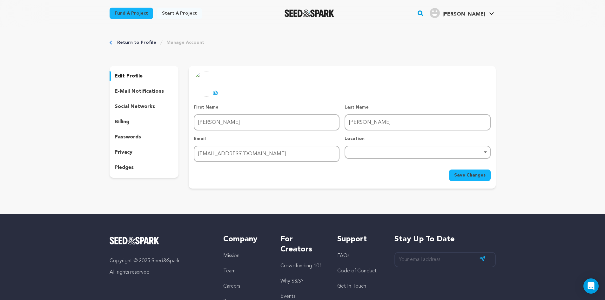
click at [473, 175] on span "Save Changes" at bounding box center [469, 175] width 31 height 6
click at [131, 122] on div "billing" at bounding box center [143, 122] width 69 height 10
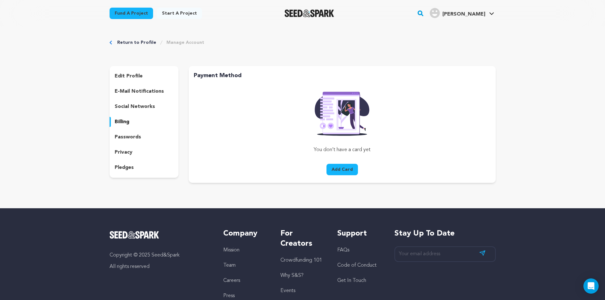
click at [129, 164] on p "pledges" at bounding box center [124, 168] width 19 height 8
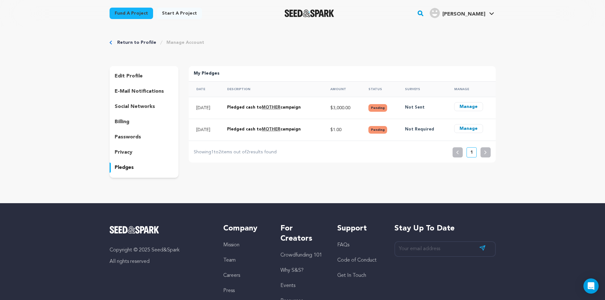
click at [562, 124] on div "Return to Profile Manage Account edit profile e-mail notifications social netwo…" at bounding box center [302, 110] width 605 height 166
click at [419, 85] on th "Surveys" at bounding box center [421, 89] width 49 height 16
click at [469, 104] on button "Manage" at bounding box center [468, 106] width 29 height 9
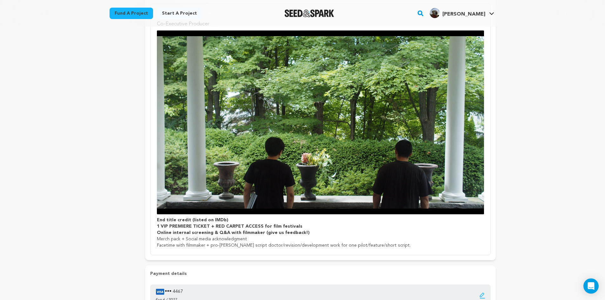
scroll to position [190, 0]
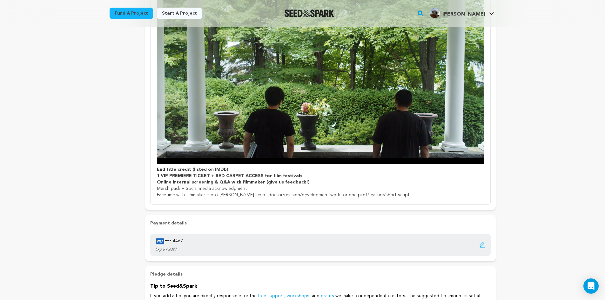
click at [95, 141] on div "Manage Account Manage Pledge Manage Pledge Pledge Amount $ 3000 Incentives Chan…" at bounding box center [302, 127] width 605 height 582
drag, startPoint x: 208, startPoint y: 190, endPoint x: 210, endPoint y: 184, distance: 6.3
click at [210, 184] on ul "End title credit (listed on IMDb) 1 VIP PREMIERE TICKET + RED CARPET ACCESS for…" at bounding box center [320, 182] width 327 height 32
click at [210, 184] on strong "Online internal screening & Q&A with filmmaker (give us feedback!)" at bounding box center [233, 182] width 153 height 4
drag, startPoint x: 209, startPoint y: 190, endPoint x: 212, endPoint y: 184, distance: 6.3
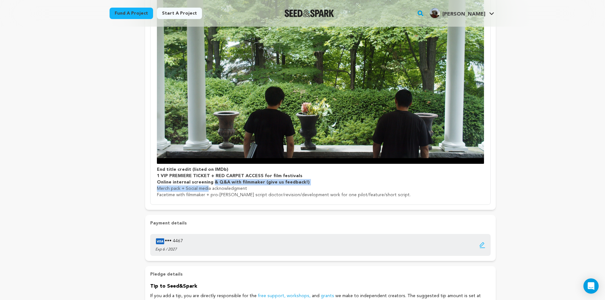
click at [212, 184] on ul "End title credit (listed on IMDb) 1 VIP PREMIERE TICKET + RED CARPET ACCESS for…" at bounding box center [320, 182] width 327 height 32
click at [212, 184] on strong "Online internal screening & Q&A with filmmaker (give us feedback!)" at bounding box center [233, 182] width 153 height 4
drag, startPoint x: 209, startPoint y: 190, endPoint x: 211, endPoint y: 185, distance: 5.7
click at [211, 185] on ul "End title credit (listed on IMDb) 1 VIP PREMIERE TICKET + RED CARPET ACCESS for…" at bounding box center [320, 182] width 327 height 32
click at [211, 185] on li "Online internal screening & Q&A with filmmaker (give us feedback!)" at bounding box center [320, 182] width 327 height 6
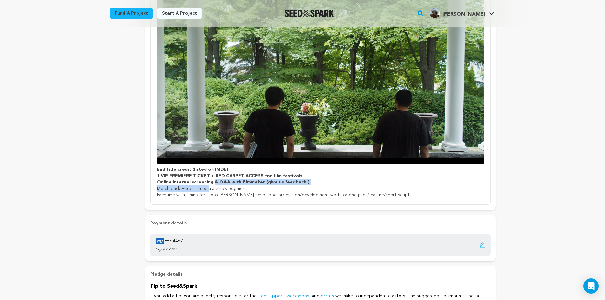
drag, startPoint x: 208, startPoint y: 189, endPoint x: 212, endPoint y: 183, distance: 7.1
click at [212, 183] on ul "End title credit (listed on IMDb) 1 VIP PREMIERE TICKET + RED CARPET ACCESS for…" at bounding box center [320, 182] width 327 height 32
click at [212, 183] on strong "Online internal screening & Q&A with filmmaker (give us feedback!)" at bounding box center [233, 182] width 153 height 4
drag, startPoint x: 210, startPoint y: 189, endPoint x: 209, endPoint y: 185, distance: 3.9
click at [209, 185] on ul "End title credit (listed on IMDb) 1 VIP PREMIERE TICKET + RED CARPET ACCESS for…" at bounding box center [320, 182] width 327 height 32
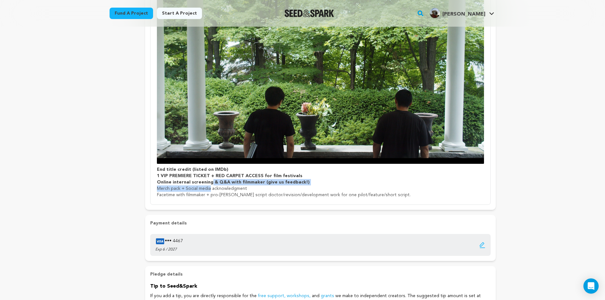
click at [209, 184] on strong "Online internal screening & Q&A with filmmaker (give us feedback!)" at bounding box center [233, 182] width 153 height 4
click at [211, 187] on ul "End title credit (listed on IMDb) 1 VIP PREMIERE TICKET + RED CARPET ACCESS for…" at bounding box center [320, 182] width 327 height 32
click at [211, 187] on li "Merch pack + Social media acknowledgment" at bounding box center [320, 188] width 327 height 6
drag, startPoint x: 208, startPoint y: 188, endPoint x: 210, endPoint y: 184, distance: 4.4
click at [210, 184] on ul "End title credit (listed on IMDb) 1 VIP PREMIERE TICKET + RED CARPET ACCESS for…" at bounding box center [320, 182] width 327 height 32
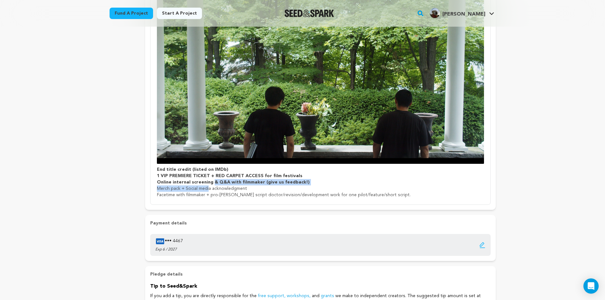
click at [210, 184] on strong "Online internal screening & Q&A with filmmaker (give us feedback!)" at bounding box center [233, 182] width 153 height 4
drag, startPoint x: 210, startPoint y: 189, endPoint x: 211, endPoint y: 183, distance: 6.1
click at [211, 183] on ul "End title credit (listed on IMDb) 1 VIP PREMIERE TICKET + RED CARPET ACCESS for…" at bounding box center [320, 182] width 327 height 32
click at [211, 182] on strong "Online internal screening & Q&A with filmmaker (give us feedback!)" at bounding box center [233, 182] width 153 height 4
click at [210, 186] on ul "End title credit (listed on IMDb) 1 VIP PREMIERE TICKET + RED CARPET ACCESS for…" at bounding box center [320, 182] width 327 height 32
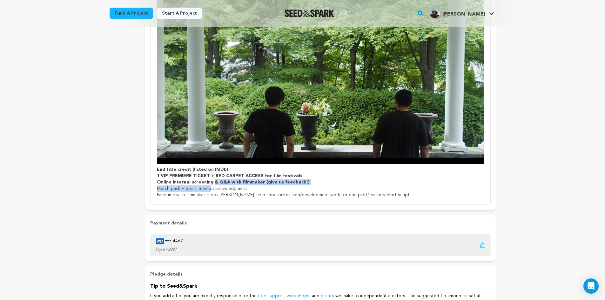
click at [210, 185] on li "Online internal screening & Q&A with filmmaker (give us feedback!)" at bounding box center [320, 182] width 327 height 6
drag, startPoint x: 210, startPoint y: 188, endPoint x: 215, endPoint y: 182, distance: 8.0
click at [215, 182] on ul "End title credit (listed on IMDb) 1 VIP PREMIERE TICKET + RED CARPET ACCESS for…" at bounding box center [320, 182] width 327 height 32
drag, startPoint x: 215, startPoint y: 182, endPoint x: 212, endPoint y: 185, distance: 4.8
click at [215, 182] on strong "Online internal screening & Q&A with filmmaker (give us feedback!)" at bounding box center [233, 182] width 153 height 4
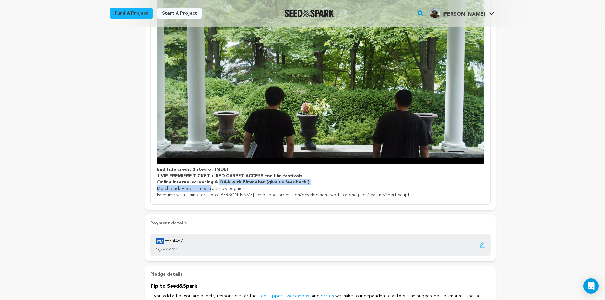
click at [209, 189] on li "Merch pack + Social media acknowledgment" at bounding box center [320, 188] width 327 height 6
drag, startPoint x: 208, startPoint y: 191, endPoint x: 212, endPoint y: 182, distance: 10.1
click at [211, 184] on ul "End title credit (listed on IMDb) 1 VIP PREMIERE TICKET + RED CARPET ACCESS for…" at bounding box center [320, 182] width 327 height 32
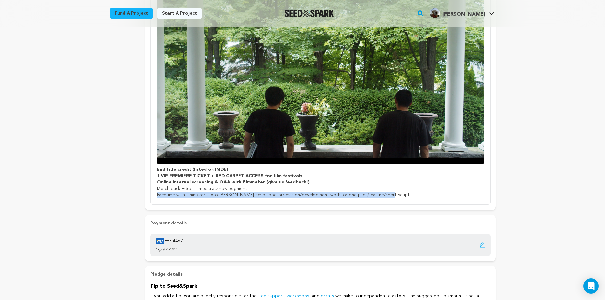
drag, startPoint x: 391, startPoint y: 196, endPoint x: 376, endPoint y: 189, distance: 16.0
click at [376, 189] on ul "End title credit (listed on IMDb) 1 VIP PREMIERE TICKET + RED CARPET ACCESS for…" at bounding box center [320, 182] width 327 height 32
click at [376, 189] on li "Merch pack + Social media acknowledgment" at bounding box center [320, 188] width 327 height 6
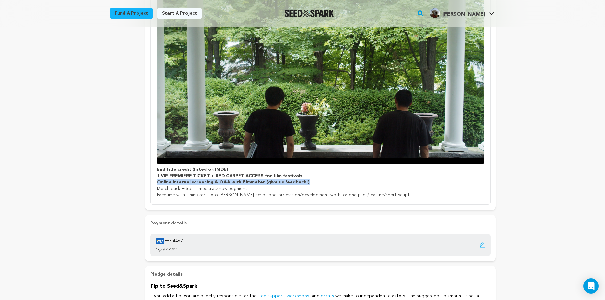
drag, startPoint x: 328, startPoint y: 181, endPoint x: 312, endPoint y: 178, distance: 16.6
click at [312, 178] on ul "End title credit (listed on IMDb) 1 VIP PREMIERE TICKET + RED CARPET ACCESS for…" at bounding box center [320, 182] width 327 height 32
click at [312, 178] on li "1 VIP PREMIERE TICKET + RED CARPET ACCESS for film festivals" at bounding box center [320, 176] width 327 height 6
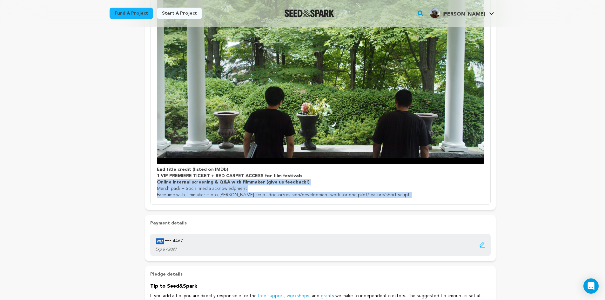
drag, startPoint x: 312, startPoint y: 178, endPoint x: 394, endPoint y: 192, distance: 82.8
click at [394, 192] on ul "End title credit (listed on IMDb) 1 VIP PREMIERE TICKET + RED CARPET ACCESS for…" at bounding box center [320, 182] width 327 height 32
click at [394, 192] on li "Facetime with filmmaker + pro-bono script doctor/revision/development work for …" at bounding box center [320, 195] width 327 height 6
drag, startPoint x: 385, startPoint y: 194, endPoint x: 110, endPoint y: 174, distance: 275.2
click at [122, 172] on div "Manage Account Manage Pledge Manage Pledge Pledge Amount $ 3000 Incentives Chan…" at bounding box center [302, 127] width 406 height 582
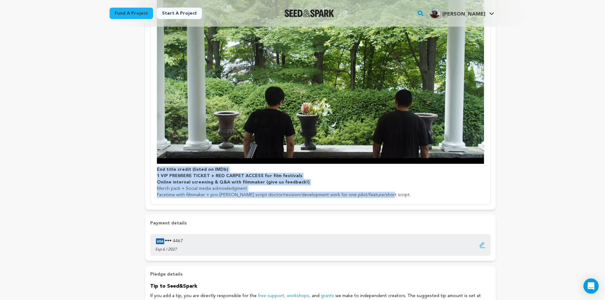
click at [81, 177] on div "Manage Account Manage Pledge Manage Pledge Pledge Amount $ 3000 Incentives Chan…" at bounding box center [302, 127] width 605 height 582
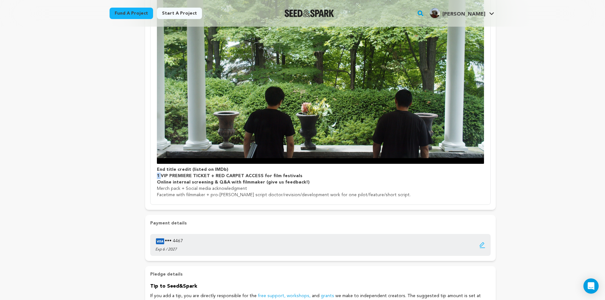
click at [81, 177] on div "Manage Account Manage Pledge Manage Pledge Pledge Amount $ 3000 Incentives Chan…" at bounding box center [302, 127] width 605 height 582
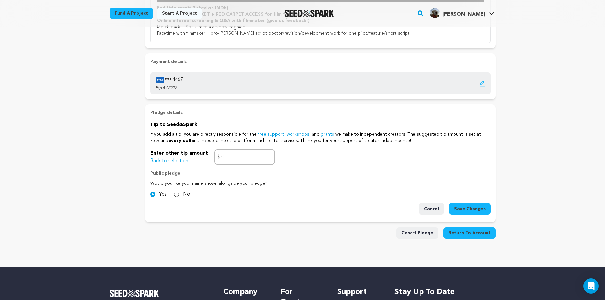
scroll to position [381, 0]
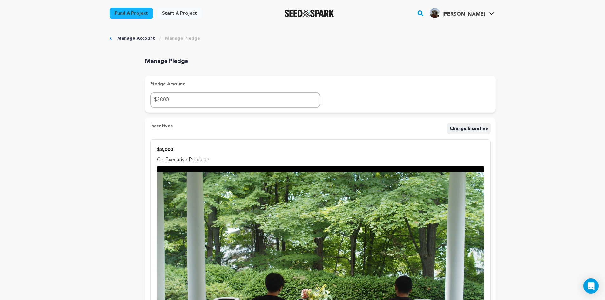
scroll to position [0, 0]
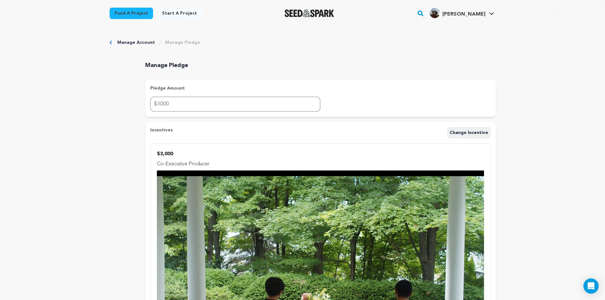
click at [124, 43] on link "Manage Account" at bounding box center [136, 42] width 38 height 6
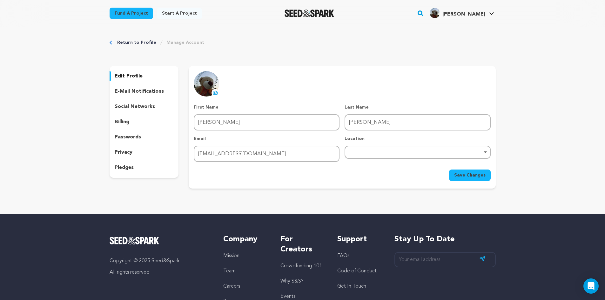
click at [132, 38] on div "Return to Profile Manage Account edit profile e-mail notifications social netwo…" at bounding box center [302, 115] width 406 height 177
click at [134, 43] on link "Return to Profile" at bounding box center [136, 42] width 39 height 6
click at [0, 60] on div "Return to Profile Manage Account edit profile e-mail notifications social netwo…" at bounding box center [302, 115] width 605 height 177
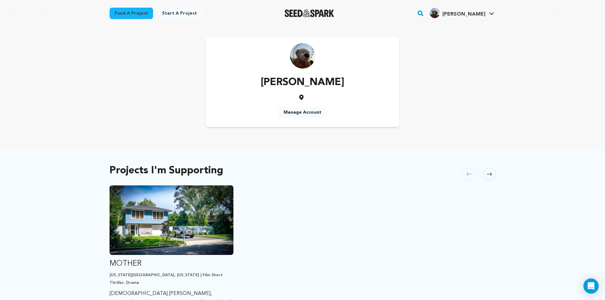
click at [568, 116] on main "Fund a project Start a project Search" at bounding box center [302, 279] width 605 height 558
